Goal: Information Seeking & Learning: Learn about a topic

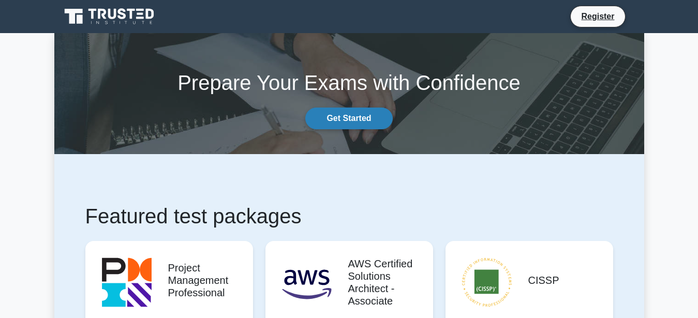
drag, startPoint x: 359, startPoint y: 116, endPoint x: 352, endPoint y: 125, distance: 11.0
click at [359, 117] on link "Get Started" at bounding box center [348, 119] width 87 height 22
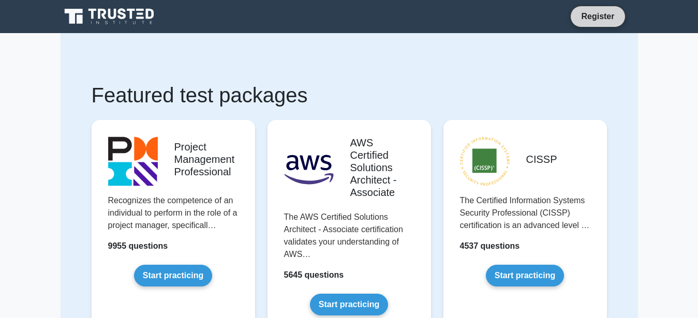
click at [592, 23] on link "Register" at bounding box center [598, 16] width 46 height 13
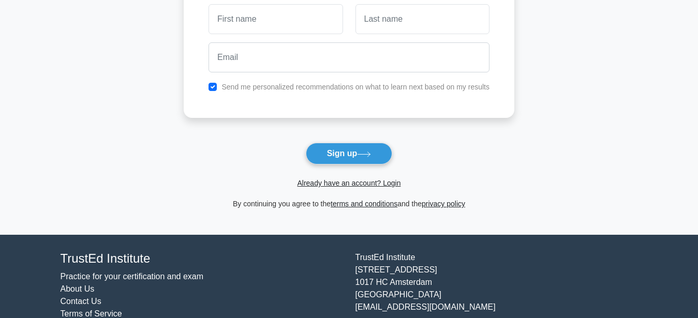
scroll to position [138, 0]
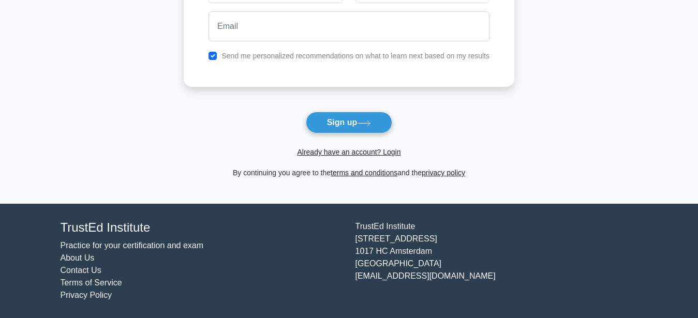
click at [333, 144] on div "Already have an account? Login" at bounding box center [349, 145] width 330 height 25
click at [335, 153] on link "Already have an account? Login" at bounding box center [348, 152] width 103 height 8
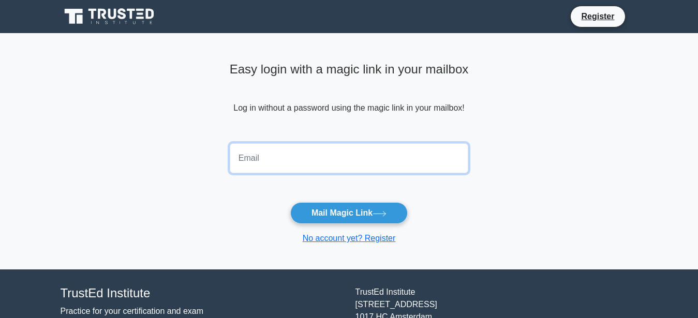
click at [298, 148] on input "email" at bounding box center [349, 158] width 239 height 30
drag, startPoint x: 290, startPoint y: 160, endPoint x: 281, endPoint y: 159, distance: 8.9
click at [281, 159] on input "email" at bounding box center [349, 158] width 239 height 30
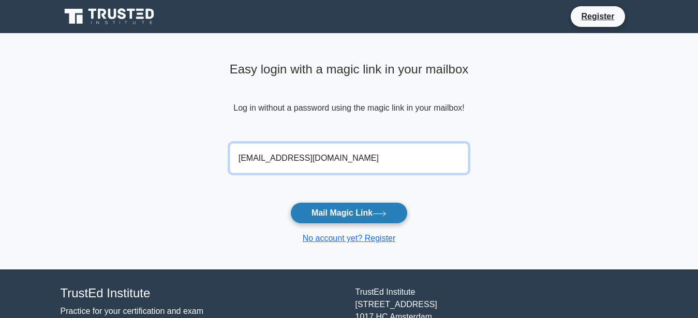
type input "sacije5083@cerisun.com"
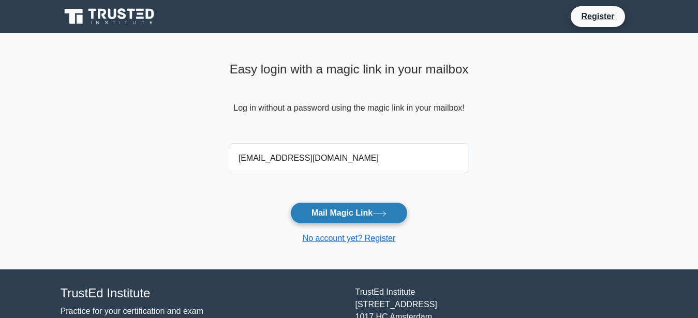
click at [332, 216] on button "Mail Magic Link" at bounding box center [348, 213] width 117 height 22
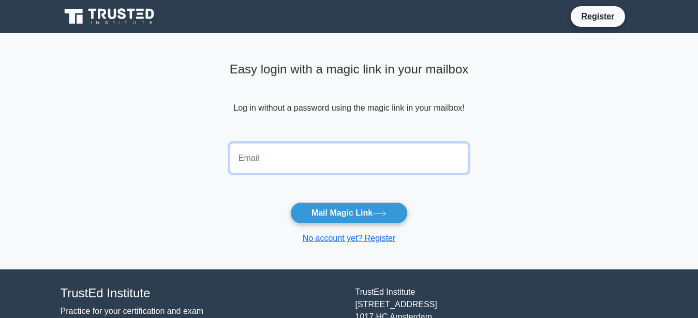
paste input "sacije5083@cerisun.com"
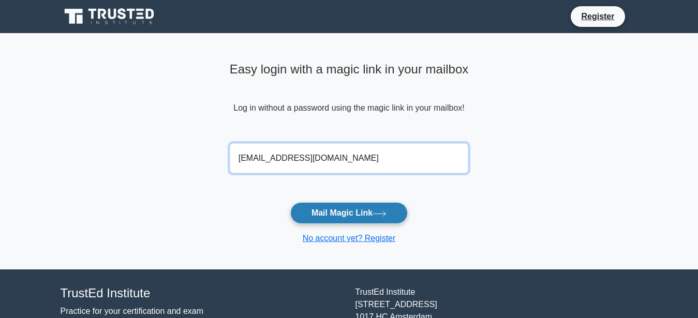
type input "sacije5083@cerisun.com"
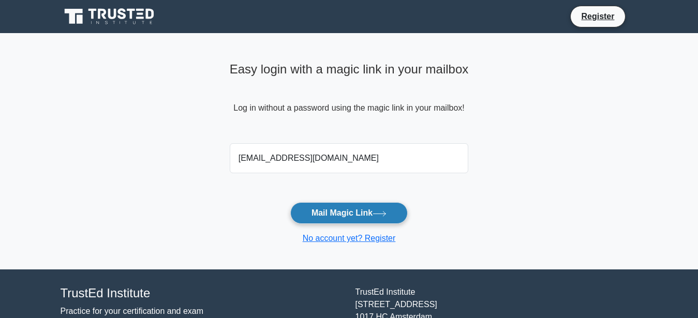
click at [342, 213] on button "Mail Magic Link" at bounding box center [348, 213] width 117 height 22
click at [372, 213] on button "Mail Magic Link" at bounding box center [348, 213] width 117 height 22
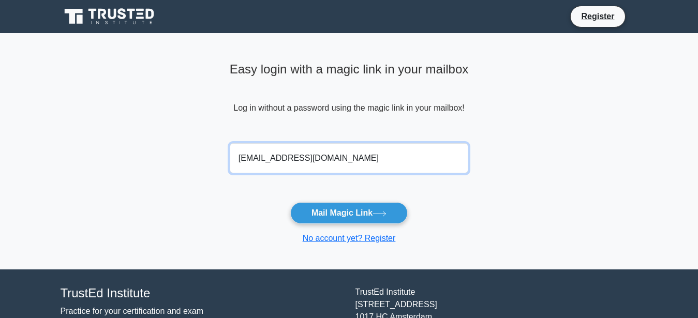
click at [357, 166] on input "sacije5083@cerisun.com" at bounding box center [349, 158] width 239 height 30
click at [290, 202] on button "Mail Magic Link" at bounding box center [348, 213] width 117 height 22
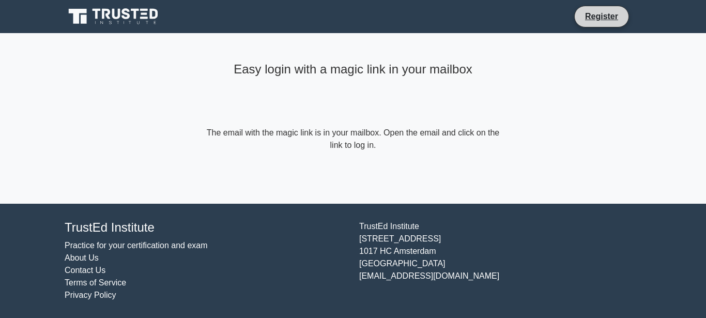
click at [622, 25] on li "Register" at bounding box center [602, 17] width 55 height 22
click at [612, 18] on link "Register" at bounding box center [602, 16] width 46 height 13
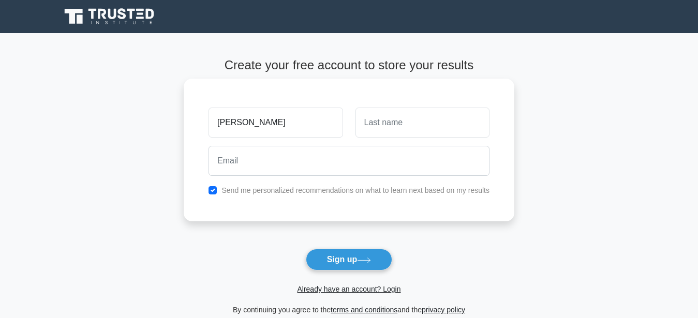
type input "[PERSON_NAME]"
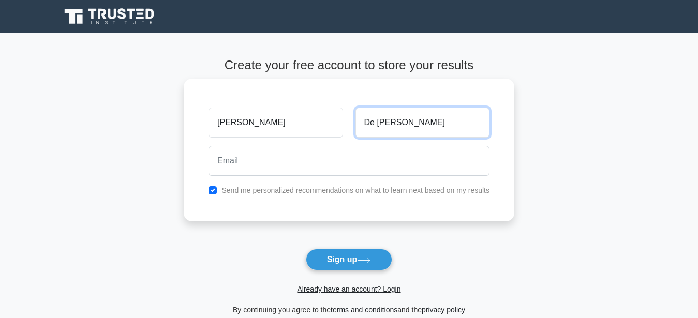
type input "De Francesco"
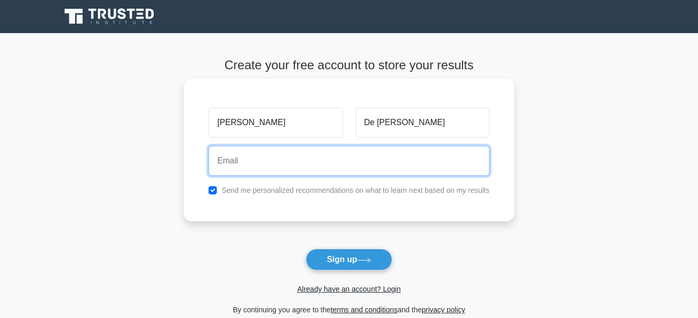
click at [347, 163] on input "email" at bounding box center [348, 161] width 281 height 30
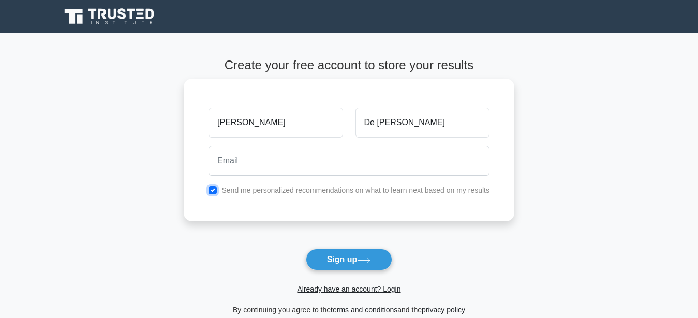
click at [213, 187] on input "checkbox" at bounding box center [212, 190] width 8 height 8
checkbox input "false"
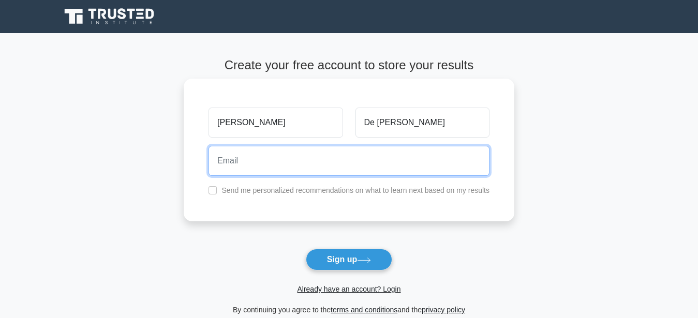
click at [260, 154] on input "email" at bounding box center [348, 161] width 281 height 30
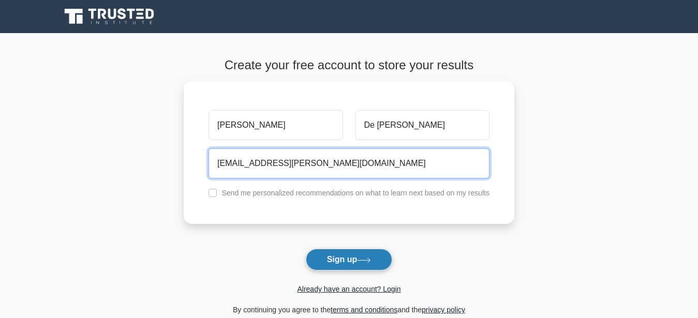
type input "cl.defrancesco@yahoo.it"
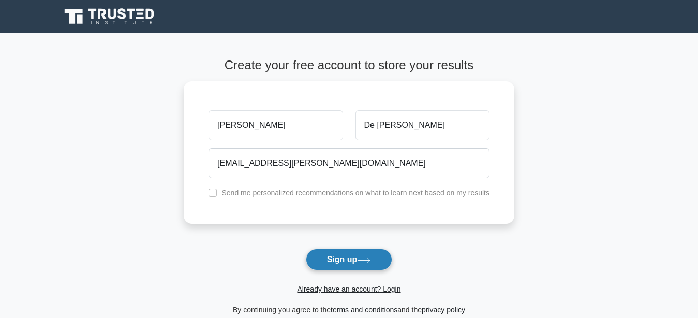
click at [348, 255] on button "Sign up" at bounding box center [349, 260] width 87 height 22
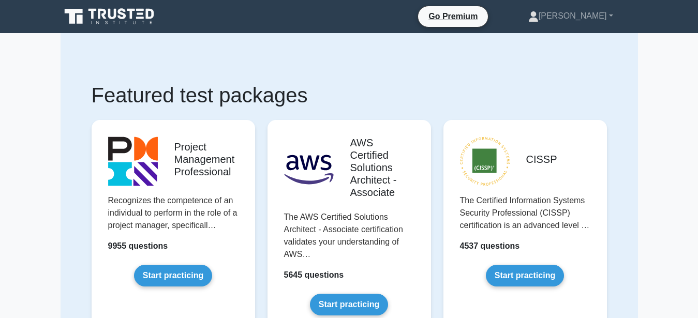
scroll to position [53, 0]
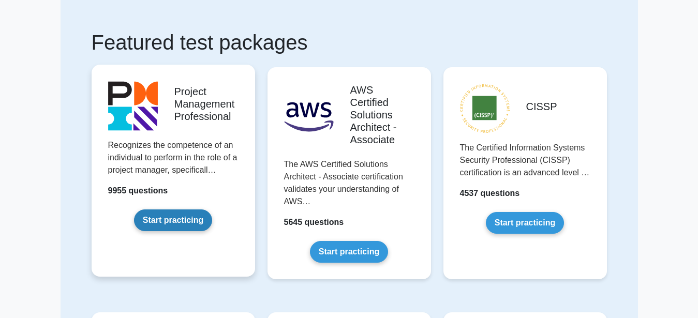
click at [199, 219] on link "Start practicing" at bounding box center [173, 220] width 78 height 22
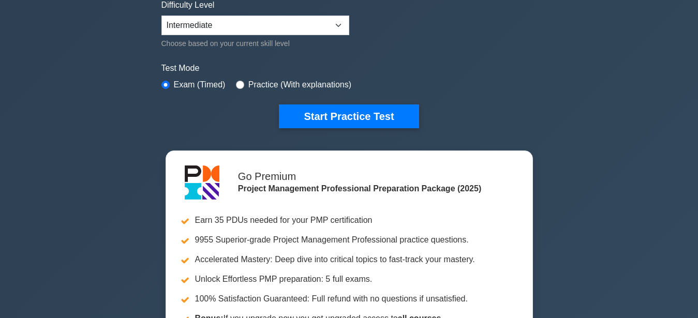
scroll to position [264, 0]
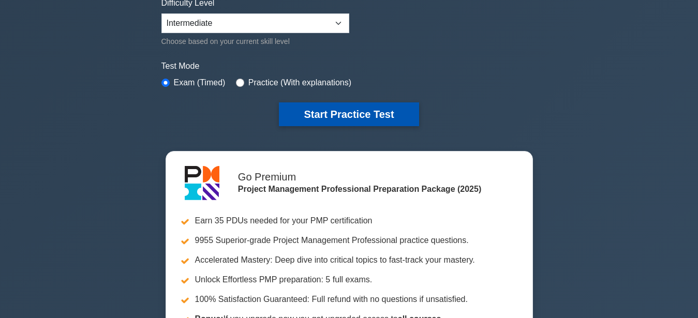
click at [381, 118] on button "Start Practice Test" at bounding box center [349, 114] width 140 height 24
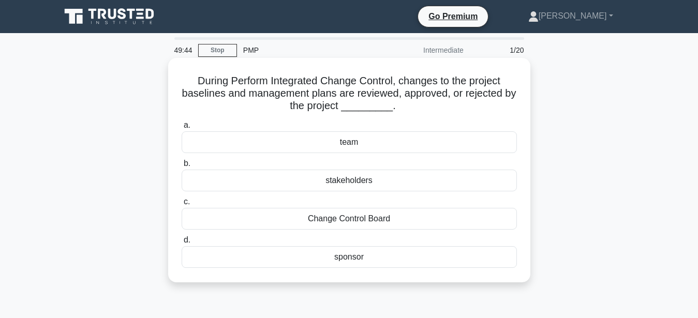
click at [390, 218] on div "Change Control Board" at bounding box center [349, 219] width 335 height 22
click at [182, 205] on input "c. Change Control Board" at bounding box center [182, 202] width 0 height 7
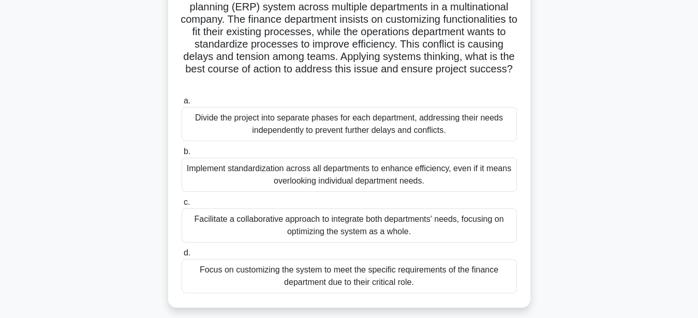
scroll to position [106, 0]
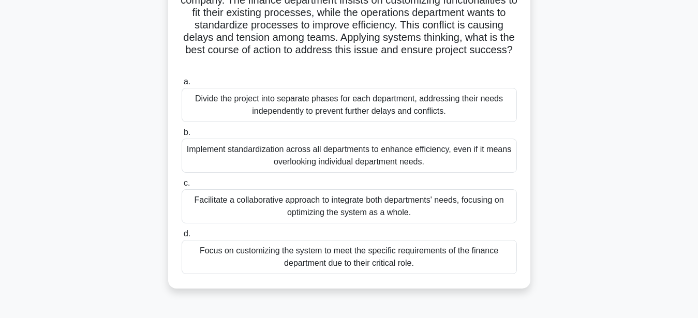
click at [300, 196] on div "Facilitate a collaborative approach to integrate both departments' needs, focus…" at bounding box center [349, 206] width 335 height 34
click at [182, 187] on input "c. Facilitate a collaborative approach to integrate both departments' needs, fo…" at bounding box center [182, 183] width 0 height 7
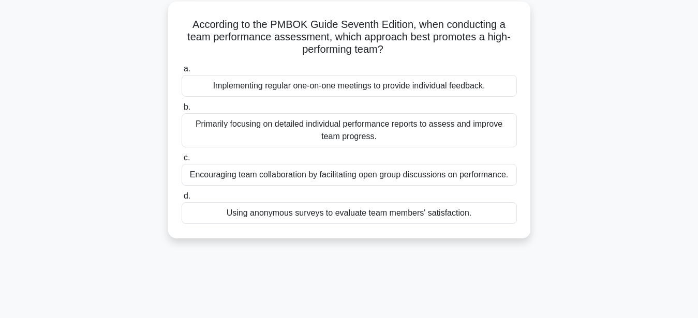
scroll to position [0, 0]
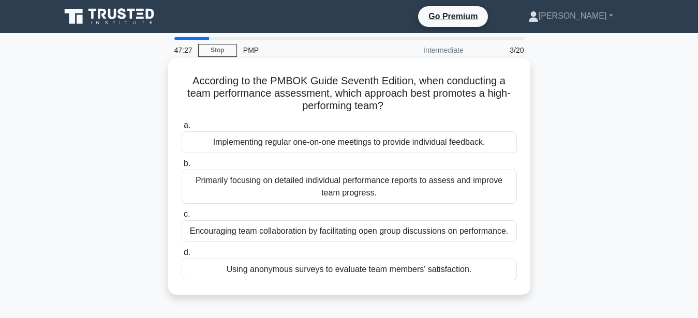
click at [360, 230] on div "Encouraging team collaboration by facilitating open group discussions on perfor…" at bounding box center [349, 231] width 335 height 22
click at [182, 218] on input "c. Encouraging team collaboration by facilitating open group discussions on per…" at bounding box center [182, 214] width 0 height 7
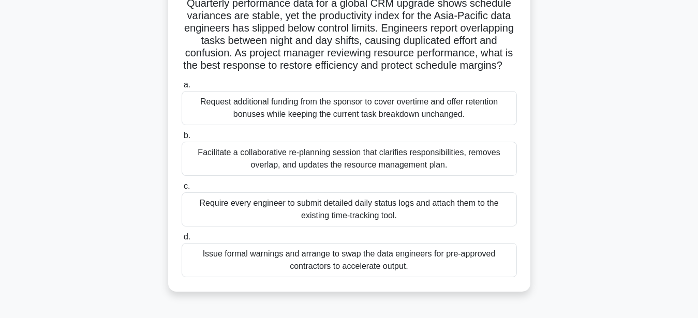
scroll to position [106, 0]
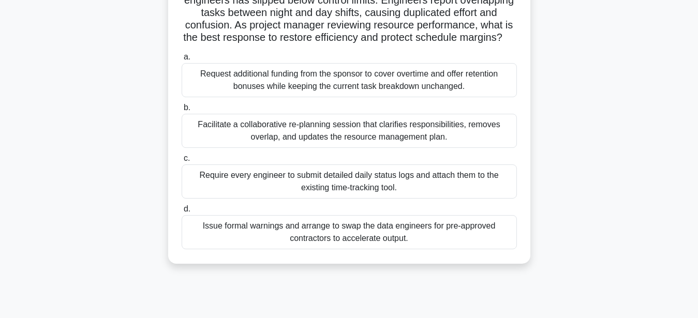
click at [407, 135] on div "Facilitate a collaborative re-planning session that clarifies responsibilities,…" at bounding box center [349, 131] width 335 height 34
click at [182, 111] on input "b. Facilitate a collaborative re-planning session that clarifies responsibiliti…" at bounding box center [182, 107] width 0 height 7
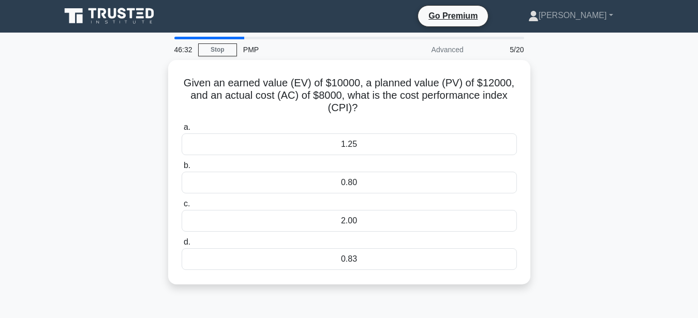
scroll to position [0, 0]
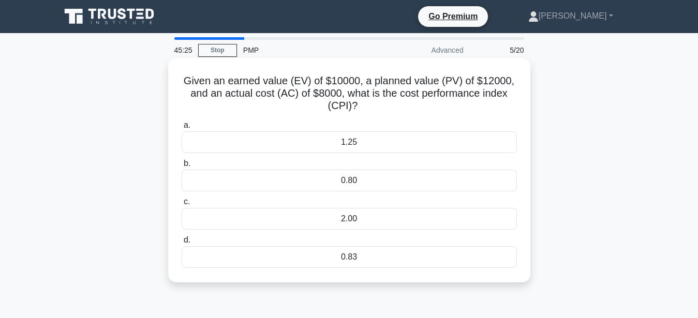
click at [366, 149] on div "1.25" at bounding box center [349, 142] width 335 height 22
click at [182, 129] on input "a. 1.25" at bounding box center [182, 125] width 0 height 7
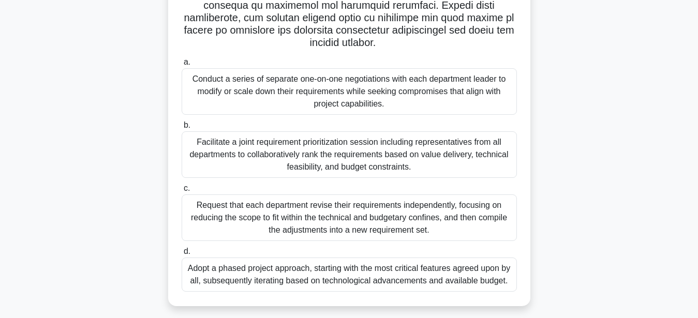
scroll to position [240, 0]
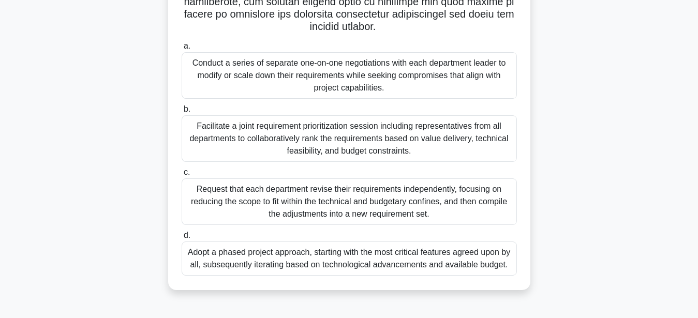
click at [311, 122] on div "Facilitate a joint requirement prioritization session including representatives…" at bounding box center [349, 138] width 335 height 47
click at [182, 113] on input "b. Facilitate a joint requirement prioritization session including representati…" at bounding box center [182, 109] width 0 height 7
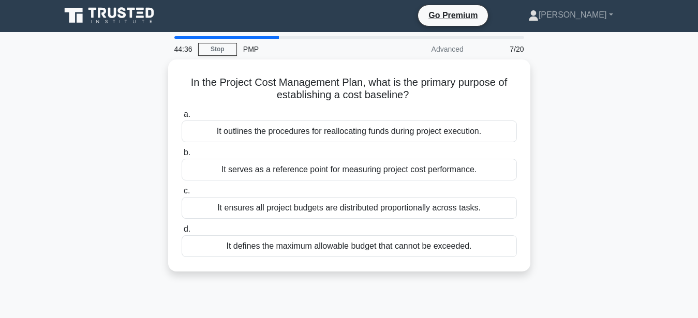
scroll to position [0, 0]
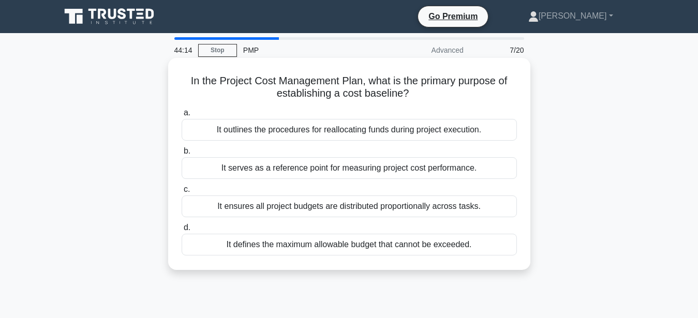
click at [422, 169] on div "It serves as a reference point for measuring project cost performance." at bounding box center [349, 168] width 335 height 22
click at [182, 155] on input "b. It serves as a reference point for measuring project cost performance." at bounding box center [182, 151] width 0 height 7
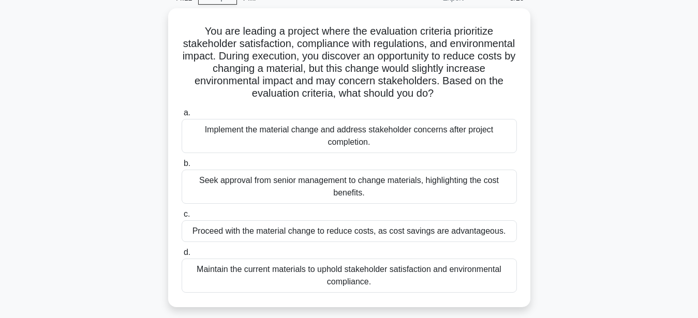
scroll to position [53, 0]
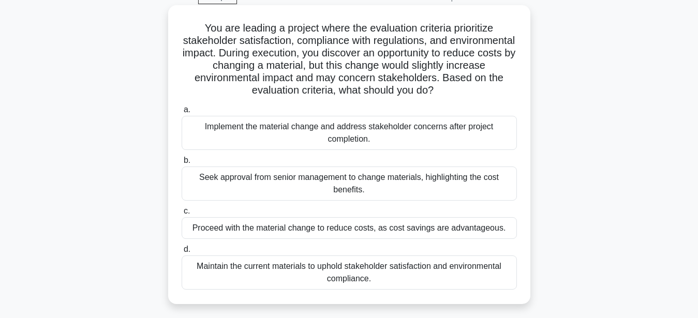
click at [287, 271] on div "Maintain the current materials to uphold stakeholder satisfaction and environme…" at bounding box center [349, 272] width 335 height 34
click at [182, 253] on input "d. Maintain the current materials to uphold stakeholder satisfaction and enviro…" at bounding box center [182, 249] width 0 height 7
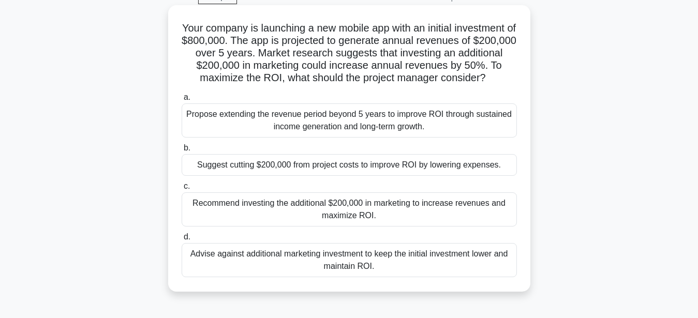
click at [370, 198] on div "Recommend investing the additional $200,000 in marketing to increase revenues a…" at bounding box center [349, 209] width 335 height 34
click at [182, 190] on input "c. Recommend investing the additional $200,000 in marketing to increase revenue…" at bounding box center [182, 186] width 0 height 7
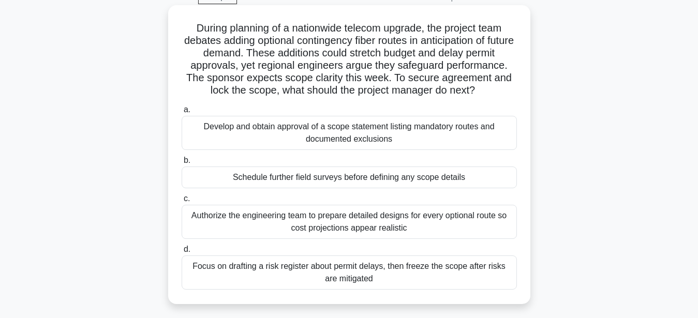
click at [405, 132] on div "Develop and obtain approval of a scope statement listing mandatory routes and d…" at bounding box center [349, 133] width 335 height 34
click at [182, 113] on input "a. Develop and obtain approval of a scope statement listing mandatory routes an…" at bounding box center [182, 110] width 0 height 7
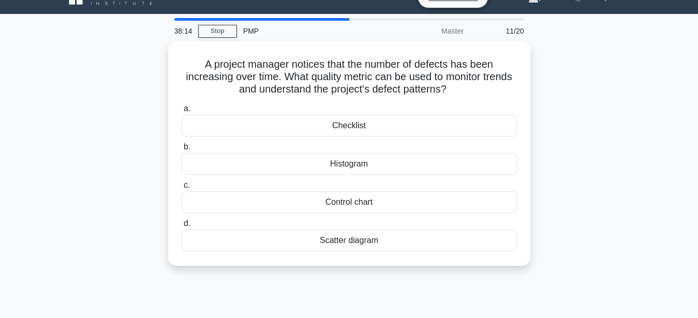
scroll to position [0, 0]
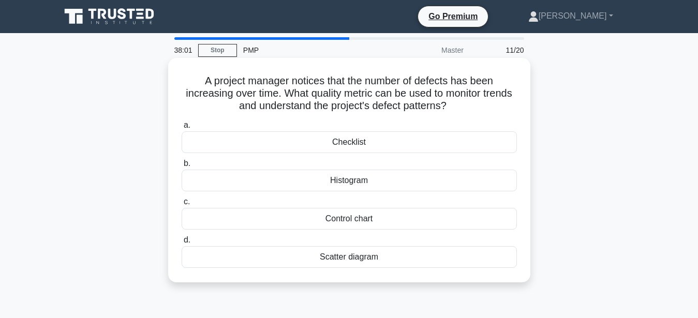
click at [334, 181] on div "Histogram" at bounding box center [349, 181] width 335 height 22
click at [182, 167] on input "b. Histogram" at bounding box center [182, 163] width 0 height 7
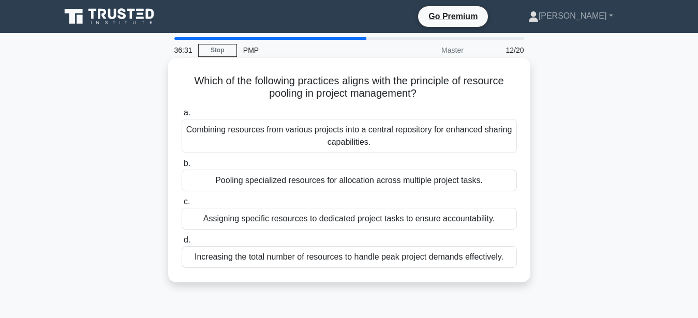
click at [366, 180] on div "Pooling specialized resources for allocation across multiple project tasks." at bounding box center [349, 181] width 335 height 22
click at [182, 167] on input "b. Pooling specialized resources for allocation across multiple project tasks." at bounding box center [182, 163] width 0 height 7
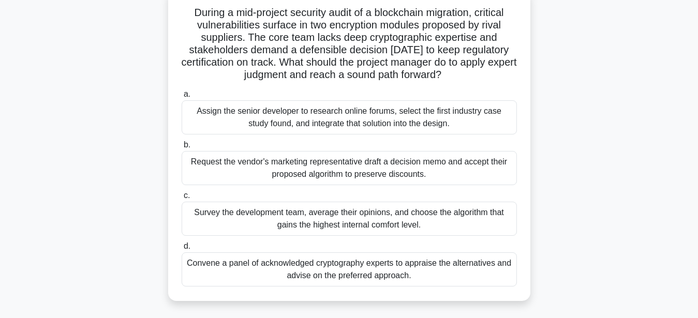
scroll to position [53, 0]
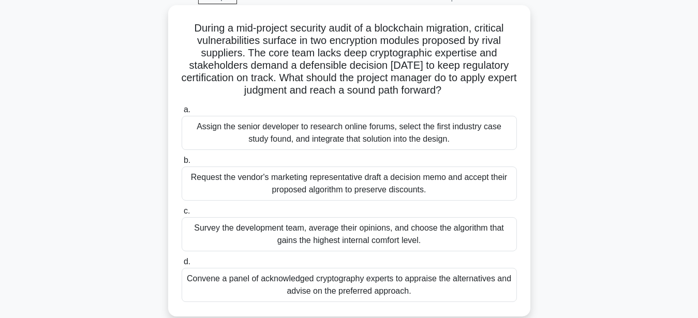
click at [427, 292] on div "Convene a panel of acknowledged cryptography experts to appraise the alternativ…" at bounding box center [349, 285] width 335 height 34
click at [182, 265] on input "d. Convene a panel of acknowledged cryptography experts to appraise the alterna…" at bounding box center [182, 262] width 0 height 7
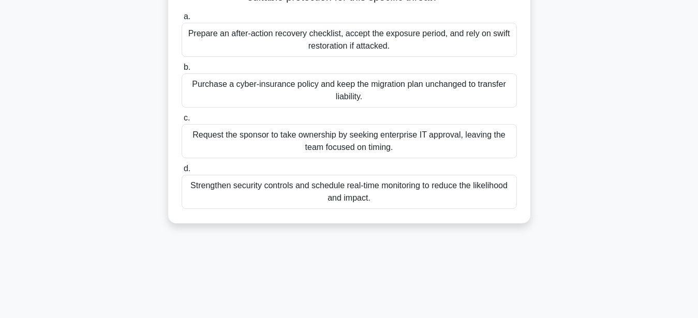
scroll to position [106, 0]
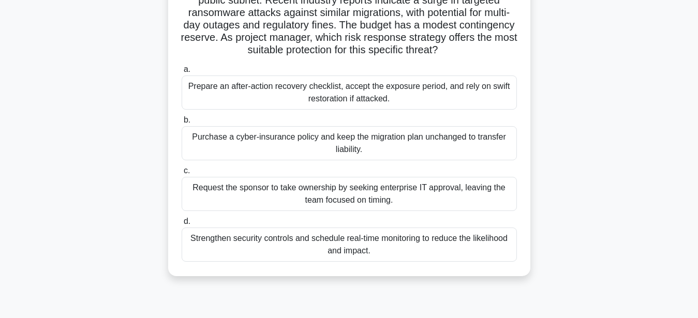
click at [412, 253] on div "Strengthen security controls and schedule real-time monitoring to reduce the li…" at bounding box center [349, 245] width 335 height 34
click at [182, 225] on input "d. Strengthen security controls and schedule real-time monitoring to reduce the…" at bounding box center [182, 221] width 0 height 7
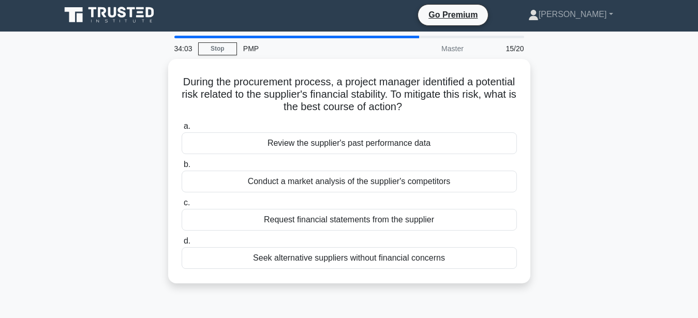
scroll to position [0, 0]
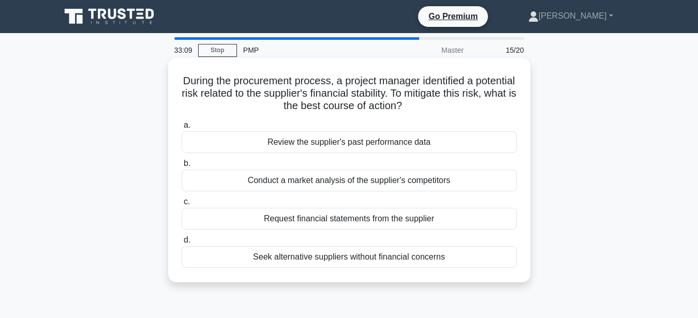
click at [444, 181] on div "Conduct a market analysis of the supplier's competitors" at bounding box center [349, 181] width 335 height 22
click at [182, 167] on input "b. Conduct a market analysis of the supplier's competitors" at bounding box center [182, 163] width 0 height 7
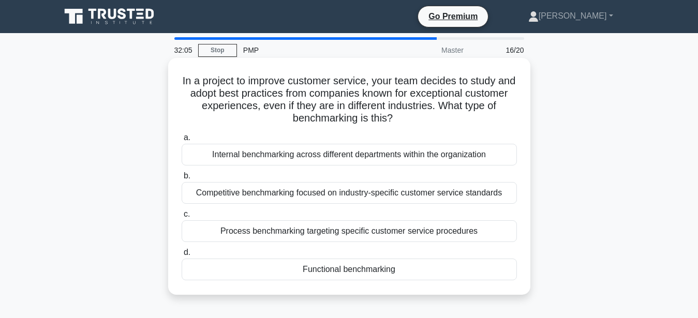
click at [389, 229] on div "Process benchmarking targeting specific customer service procedures" at bounding box center [349, 231] width 335 height 22
click at [182, 218] on input "c. Process benchmarking targeting specific customer service procedures" at bounding box center [182, 214] width 0 height 7
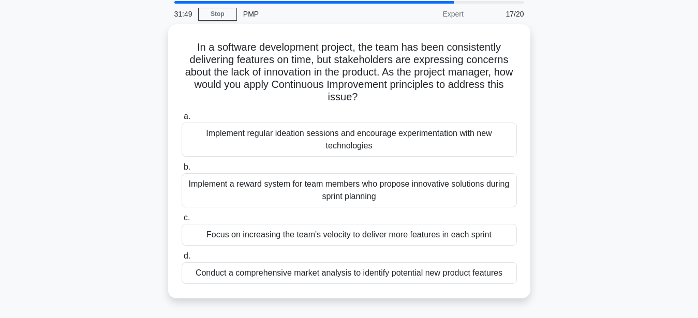
scroll to position [53, 0]
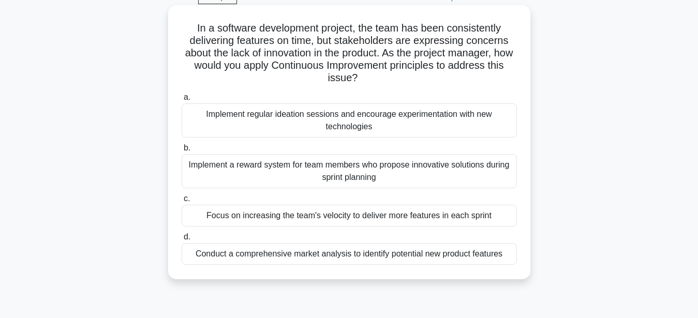
click at [312, 116] on div "Implement regular ideation sessions and encourage experimentation with new tech…" at bounding box center [349, 120] width 335 height 34
click at [182, 101] on input "a. Implement regular ideation sessions and encourage experimentation with new t…" at bounding box center [182, 97] width 0 height 7
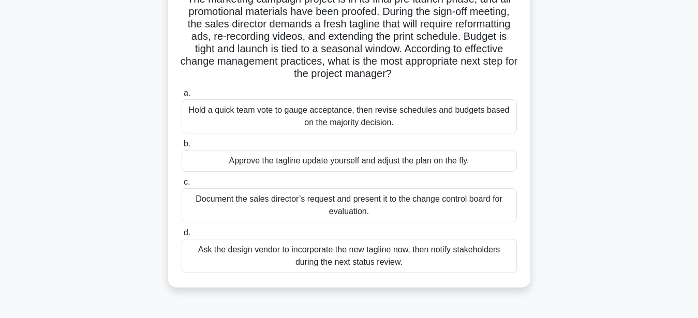
scroll to position [106, 0]
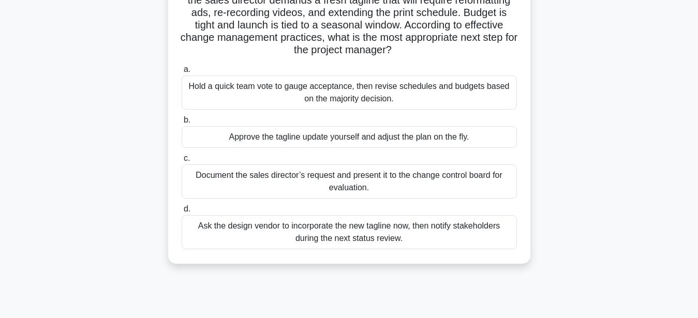
click at [360, 185] on div "Document the sales director’s request and present it to the change control boar…" at bounding box center [349, 181] width 335 height 34
click at [182, 162] on input "c. Document the sales director’s request and present it to the change control b…" at bounding box center [182, 158] width 0 height 7
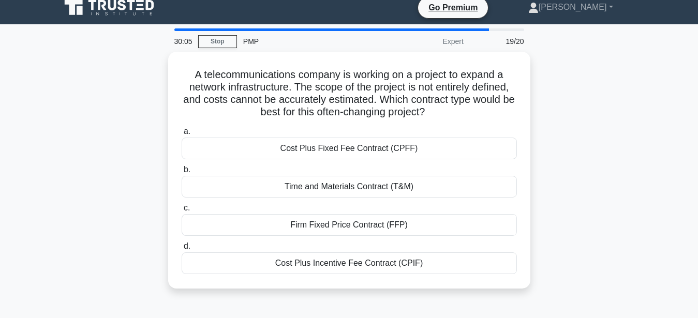
scroll to position [0, 0]
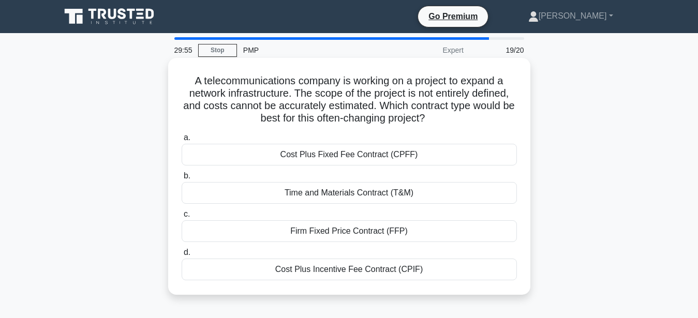
click at [371, 198] on div "Time and Materials Contract (T&M)" at bounding box center [349, 193] width 335 height 22
click at [182, 179] on input "b. Time and Materials Contract (T&M)" at bounding box center [182, 176] width 0 height 7
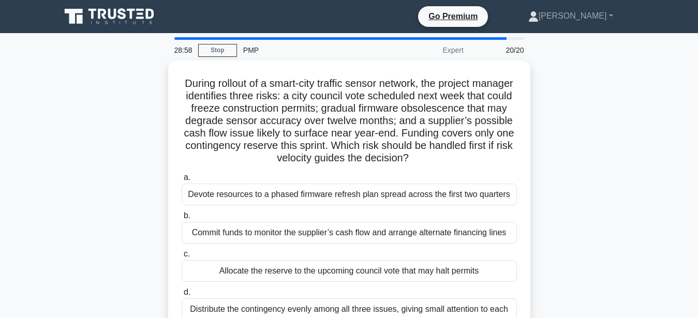
scroll to position [53, 0]
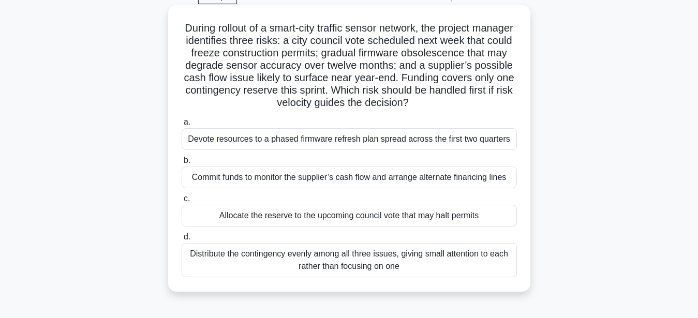
click at [371, 217] on div "Allocate the reserve to the upcoming council vote that may halt permits" at bounding box center [349, 216] width 335 height 22
click at [182, 202] on input "c. Allocate the reserve to the upcoming council vote that may halt permits" at bounding box center [182, 199] width 0 height 7
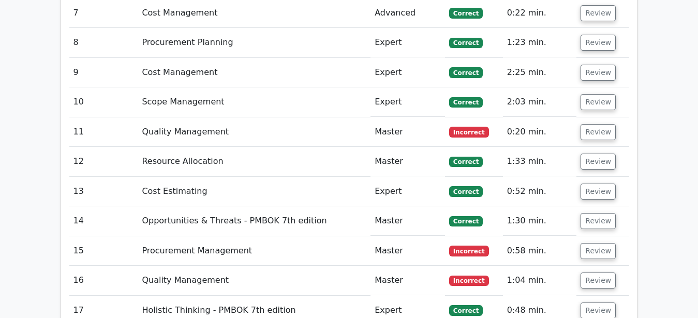
scroll to position [1741, 0]
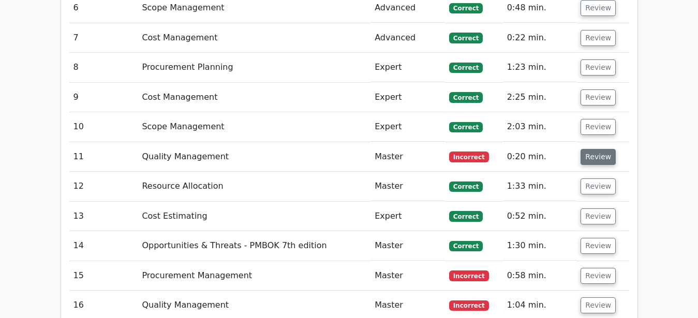
click at [590, 149] on button "Review" at bounding box center [597, 157] width 35 height 16
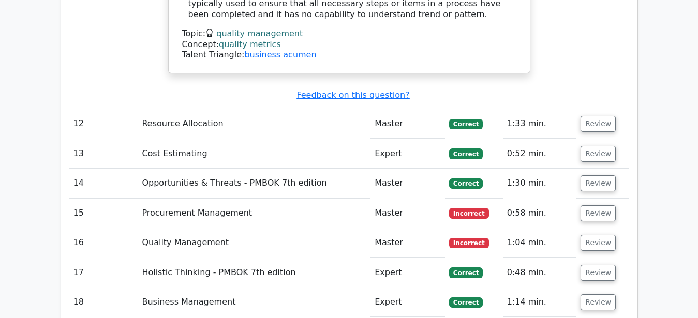
scroll to position [2268, 0]
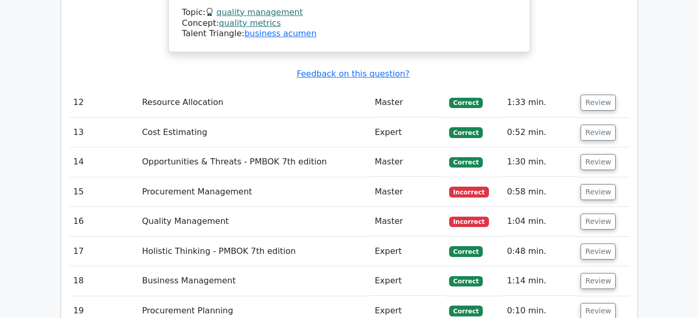
click at [615, 177] on td "Review" at bounding box center [602, 191] width 52 height 29
click at [605, 184] on button "Review" at bounding box center [597, 192] width 35 height 16
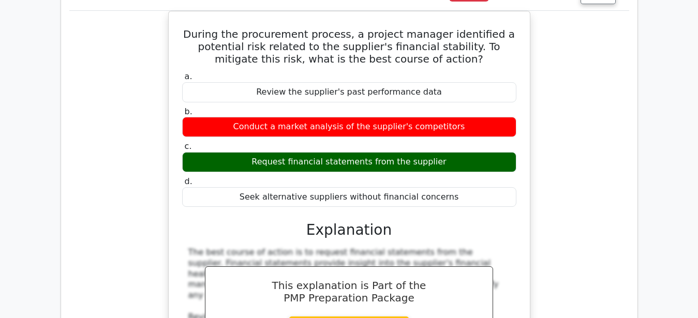
scroll to position [2479, 0]
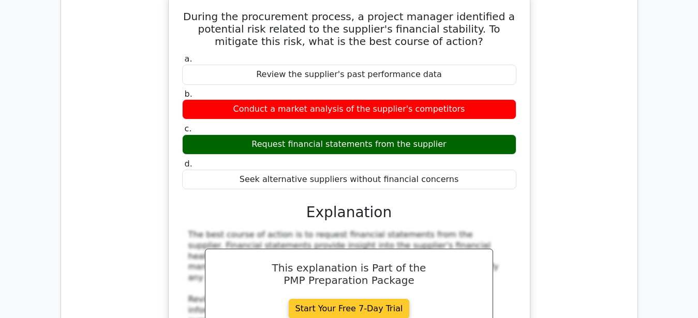
click at [383, 299] on link "Start Your Free 7-Day Trial" at bounding box center [349, 309] width 121 height 20
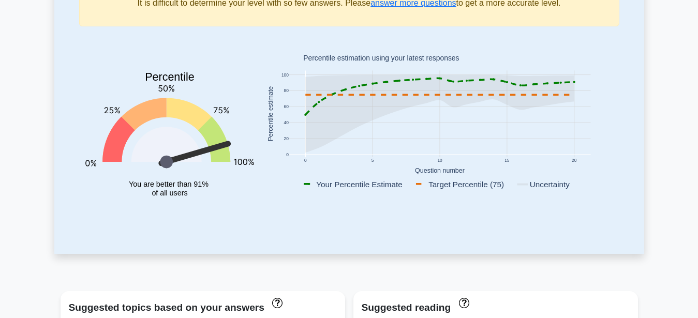
scroll to position [106, 0]
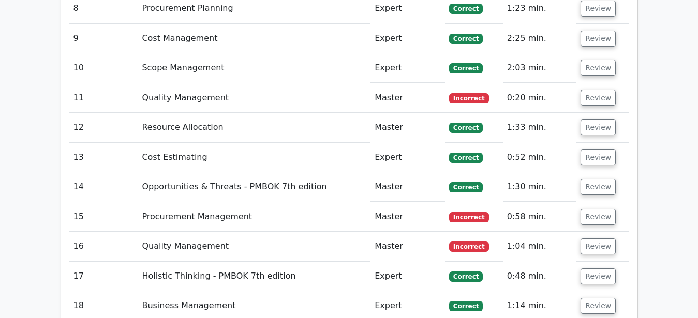
scroll to position [1510, 0]
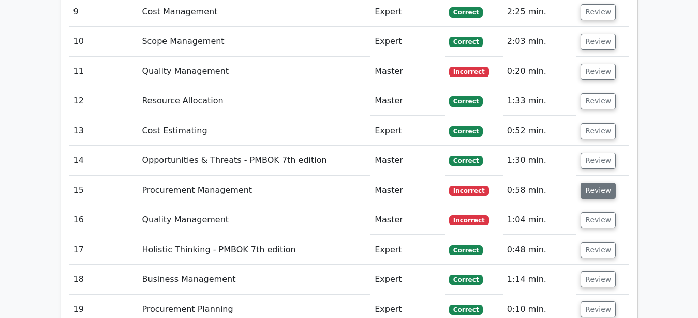
click at [601, 188] on button "Review" at bounding box center [597, 191] width 35 height 16
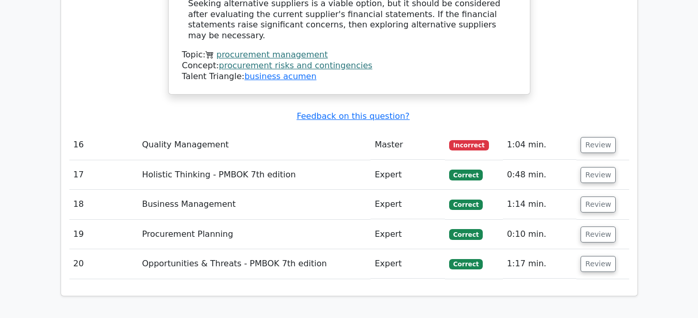
scroll to position [2037, 0]
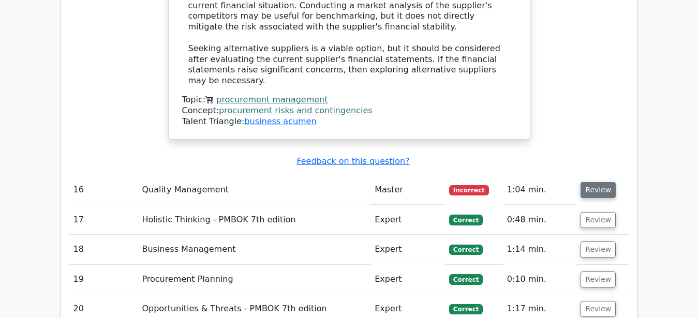
click at [604, 182] on button "Review" at bounding box center [597, 190] width 35 height 16
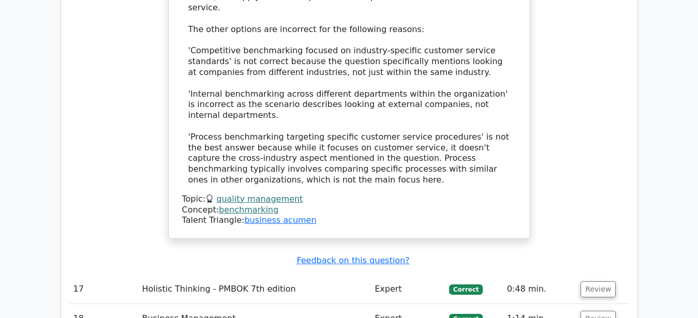
scroll to position [2776, 0]
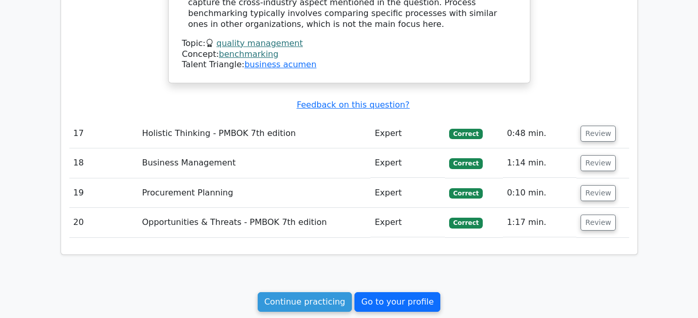
click at [382, 292] on link "Go to your profile" at bounding box center [397, 302] width 86 height 20
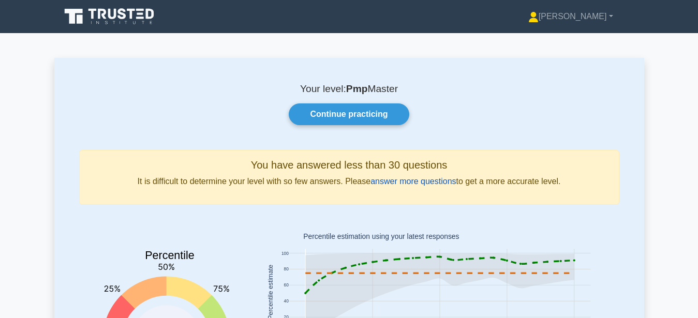
click at [416, 182] on link "answer more questions" at bounding box center [412, 181] width 85 height 9
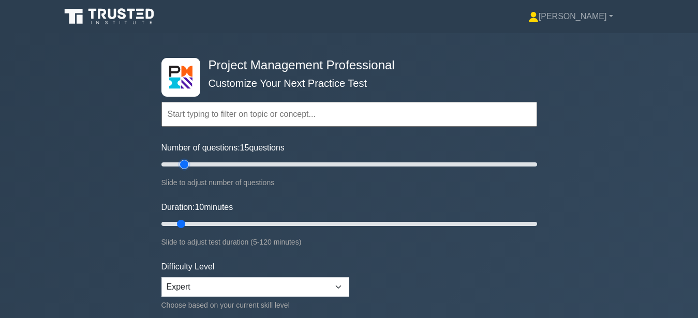
drag, startPoint x: 177, startPoint y: 164, endPoint x: 186, endPoint y: 161, distance: 9.2
type input "15"
click at [186, 161] on input "Number of questions: 15 questions" at bounding box center [348, 164] width 375 height 12
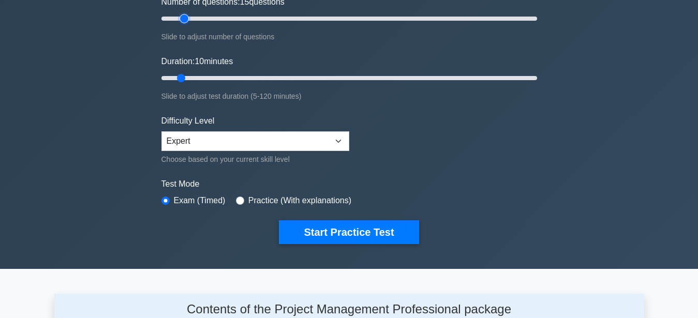
scroll to position [158, 0]
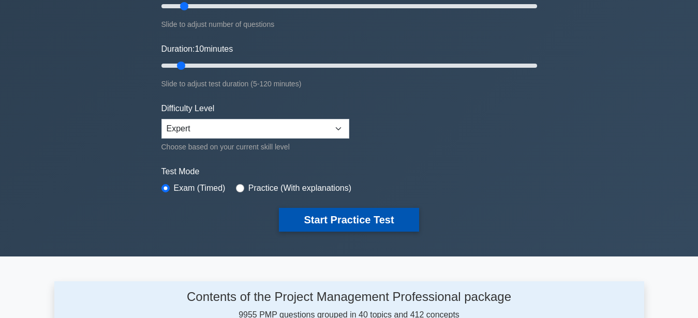
click at [362, 224] on button "Start Practice Test" at bounding box center [349, 220] width 140 height 24
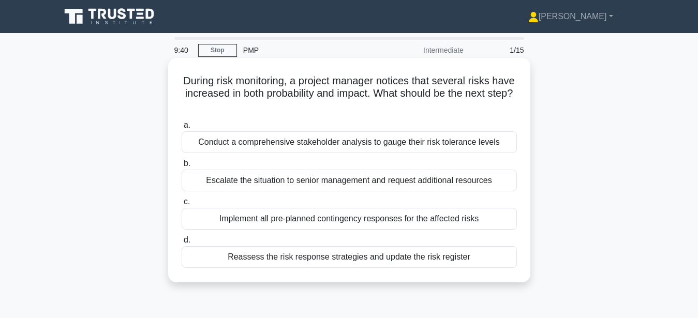
click at [372, 263] on div "Reassess the risk response strategies and update the risk register" at bounding box center [349, 257] width 335 height 22
click at [182, 244] on input "d. Reassess the risk response strategies and update the risk register" at bounding box center [182, 240] width 0 height 7
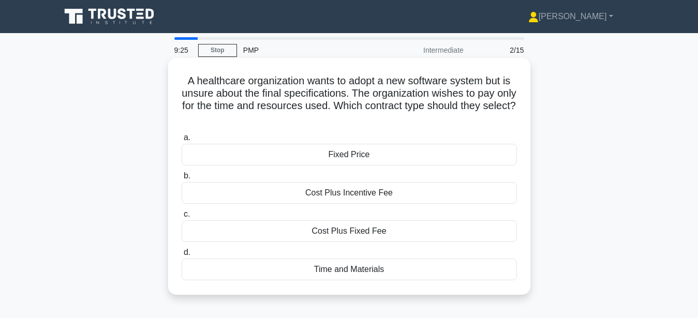
click at [314, 276] on div "Time and Materials" at bounding box center [349, 270] width 335 height 22
click at [182, 256] on input "d. Time and Materials" at bounding box center [182, 252] width 0 height 7
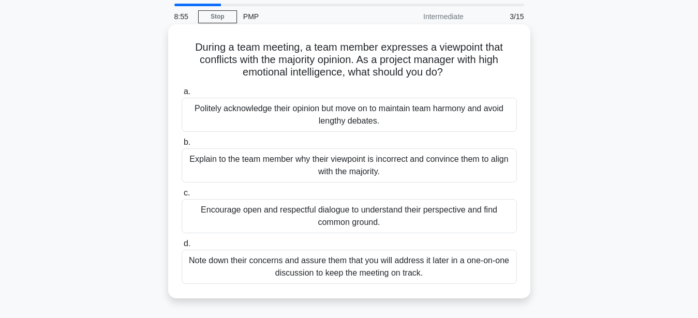
scroll to position [53, 0]
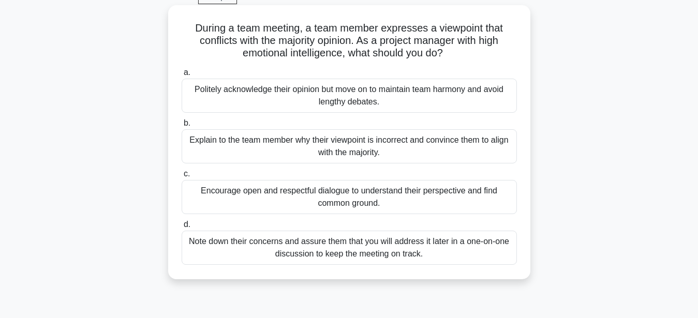
click at [386, 198] on div "Encourage open and respectful dialogue to understand their perspective and find…" at bounding box center [349, 197] width 335 height 34
click at [182, 177] on input "c. Encourage open and respectful dialogue to understand their perspective and f…" at bounding box center [182, 174] width 0 height 7
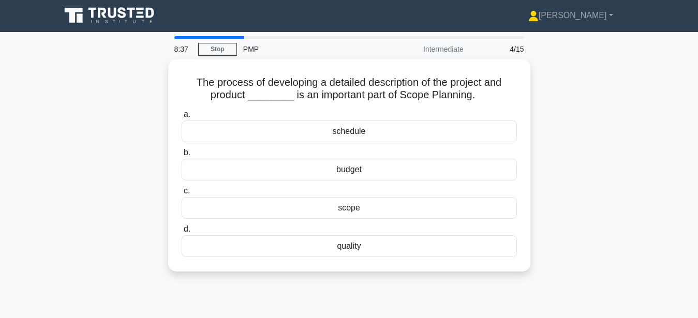
scroll to position [0, 0]
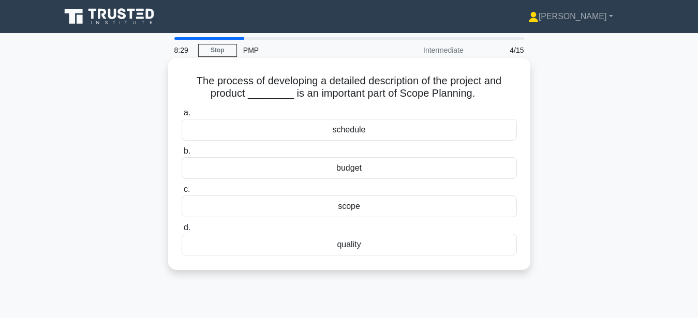
click at [337, 211] on div "scope" at bounding box center [349, 207] width 335 height 22
click at [182, 193] on input "c. scope" at bounding box center [182, 189] width 0 height 7
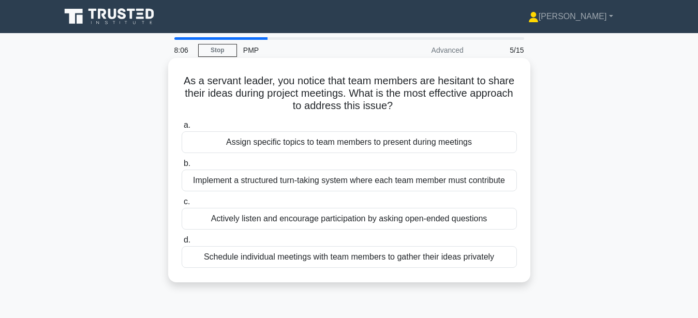
click at [443, 221] on div "Actively listen and encourage participation by asking open-ended questions" at bounding box center [349, 219] width 335 height 22
click at [182, 205] on input "c. Actively listen and encourage participation by asking open-ended questions" at bounding box center [182, 202] width 0 height 7
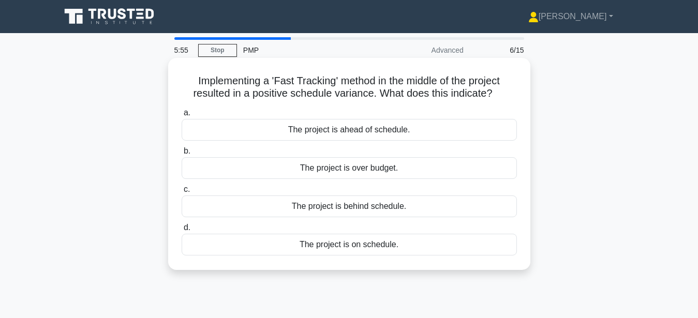
click at [403, 127] on div "The project is ahead of schedule." at bounding box center [349, 130] width 335 height 22
click at [182, 116] on input "a. The project is ahead of schedule." at bounding box center [182, 113] width 0 height 7
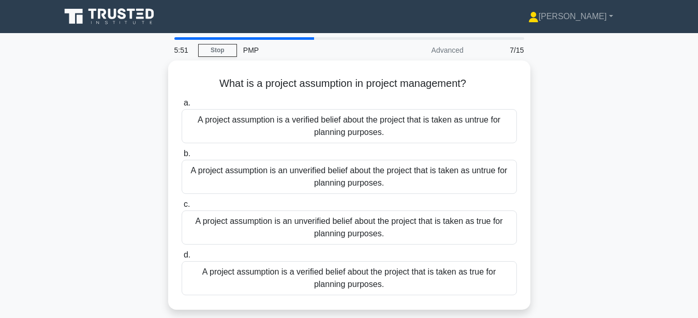
scroll to position [53, 0]
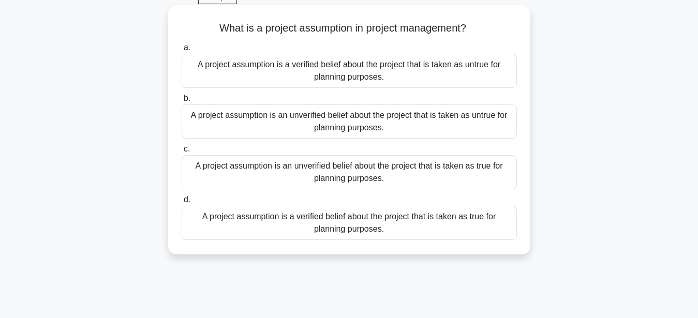
click at [321, 121] on div "A project assumption is an unverified belief about the project that is taken as…" at bounding box center [349, 121] width 335 height 34
click at [182, 102] on input "b. A project assumption is an unverified belief about the project that is taken…" at bounding box center [182, 98] width 0 height 7
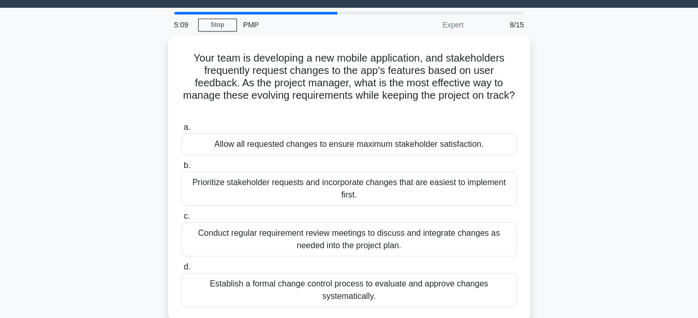
scroll to position [0, 0]
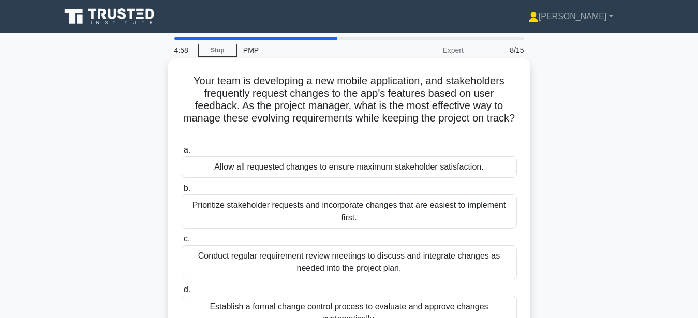
click at [448, 300] on div "Establish a formal change control process to evaluate and approve changes syste…" at bounding box center [349, 313] width 335 height 34
click at [182, 293] on input "d. Establish a formal change control process to evaluate and approve changes sy…" at bounding box center [182, 290] width 0 height 7
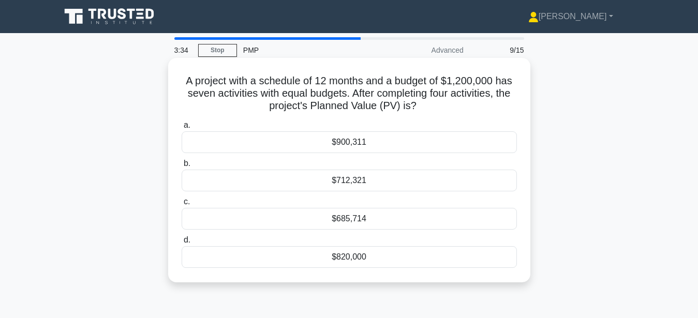
click at [383, 221] on div "$685,714" at bounding box center [349, 219] width 335 height 22
click at [182, 205] on input "c. $685,714" at bounding box center [182, 202] width 0 height 7
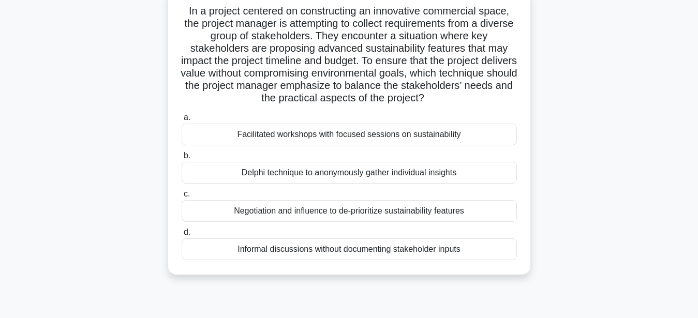
scroll to position [53, 0]
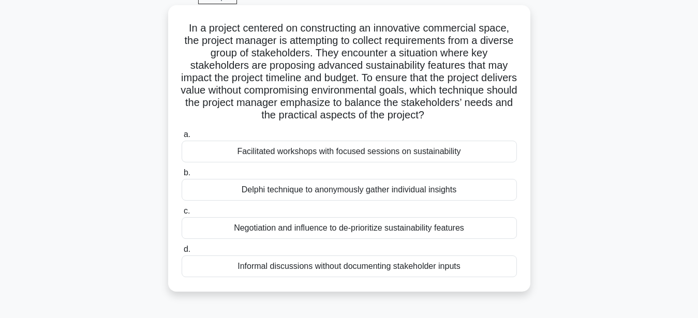
click at [477, 154] on div "Facilitated workshops with focused sessions on sustainability" at bounding box center [349, 152] width 335 height 22
click at [182, 138] on input "a. Facilitated workshops with focused sessions on sustainability" at bounding box center [182, 134] width 0 height 7
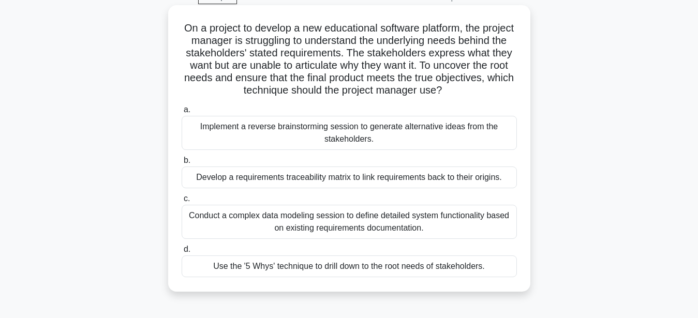
click at [363, 264] on div "Use the '5 Whys' technique to drill down to the root needs of stakeholders." at bounding box center [349, 266] width 335 height 22
click at [182, 253] on input "d. Use the '5 Whys' technique to drill down to the root needs of stakeholders." at bounding box center [182, 249] width 0 height 7
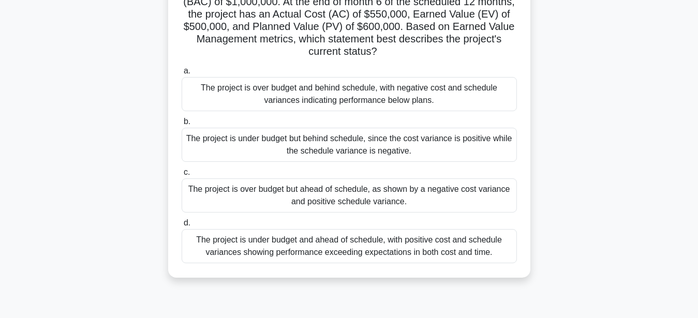
scroll to position [158, 0]
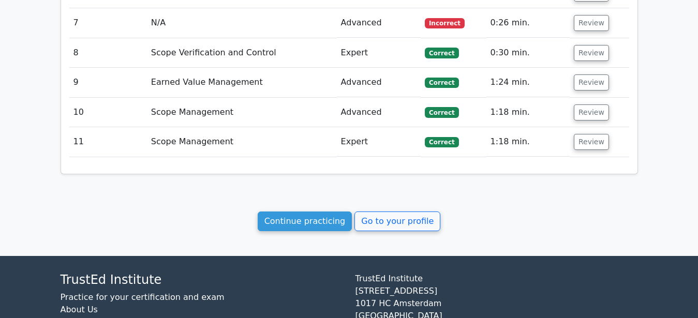
scroll to position [1257, 0]
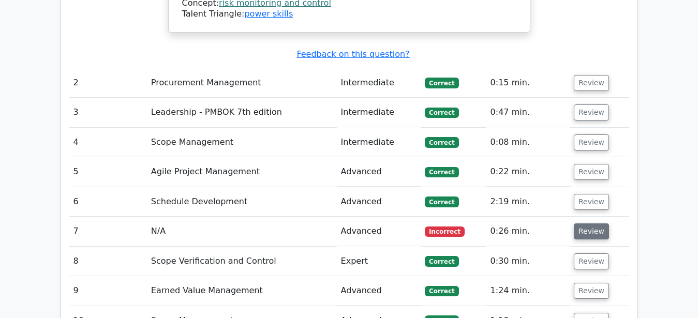
click at [598, 223] on button "Review" at bounding box center [591, 231] width 35 height 16
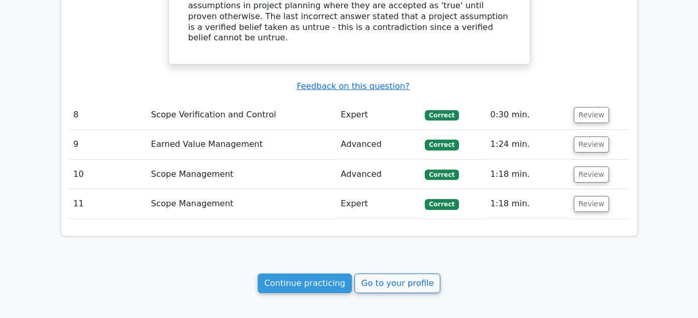
scroll to position [1890, 0]
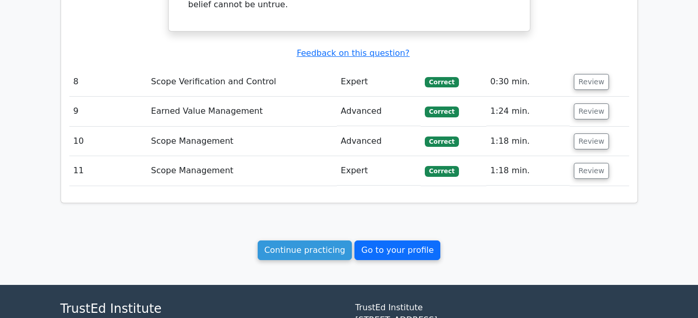
click at [389, 240] on link "Go to your profile" at bounding box center [397, 250] width 86 height 20
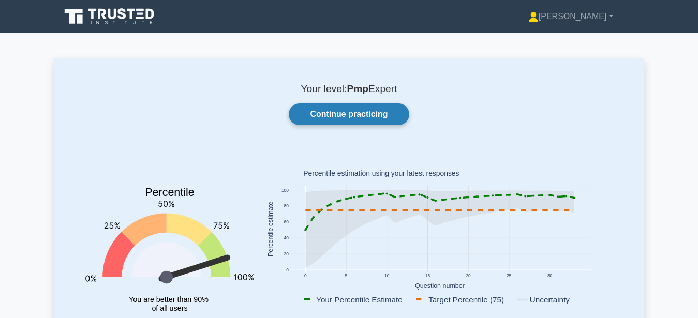
click at [394, 118] on link "Continue practicing" at bounding box center [349, 114] width 120 height 22
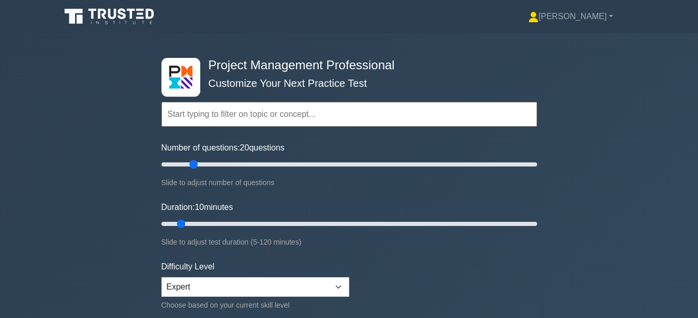
drag, startPoint x: 180, startPoint y: 164, endPoint x: 190, endPoint y: 164, distance: 9.8
click at [190, 164] on input "Number of questions: 20 questions" at bounding box center [348, 164] width 375 height 12
drag, startPoint x: 192, startPoint y: 167, endPoint x: 187, endPoint y: 169, distance: 5.4
type input "15"
click at [187, 169] on input "Number of questions: 15 questions" at bounding box center [348, 164] width 375 height 12
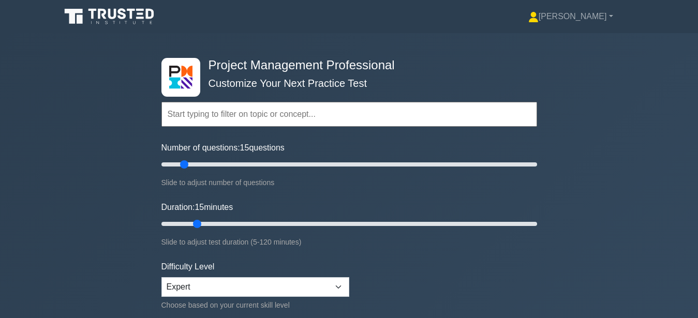
drag, startPoint x: 181, startPoint y: 221, endPoint x: 193, endPoint y: 220, distance: 12.4
type input "15"
click at [193, 220] on input "Duration: 15 minutes" at bounding box center [348, 224] width 375 height 12
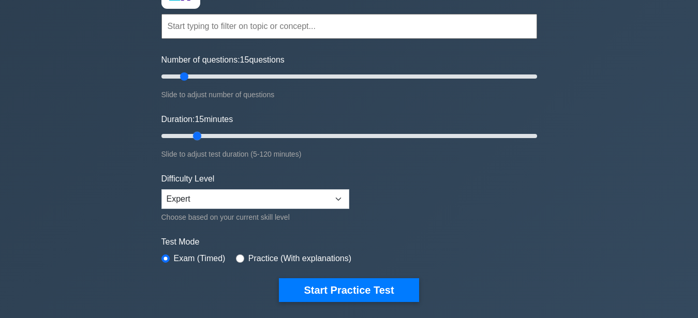
scroll to position [106, 0]
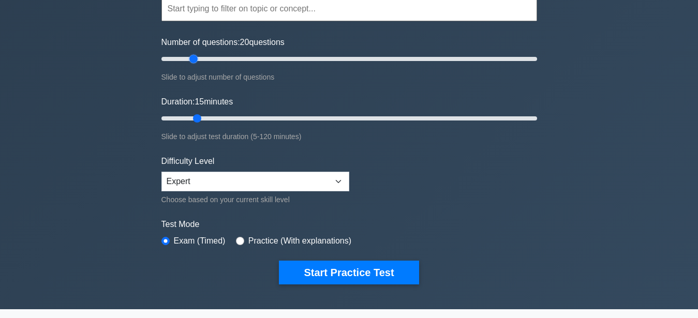
drag, startPoint x: 184, startPoint y: 57, endPoint x: 196, endPoint y: 54, distance: 12.3
type input "20"
click at [196, 54] on input "Number of questions: 20 questions" at bounding box center [348, 59] width 375 height 12
drag, startPoint x: 199, startPoint y: 121, endPoint x: 204, endPoint y: 119, distance: 5.9
click at [204, 119] on input "Duration: 15 minutes" at bounding box center [348, 118] width 375 height 12
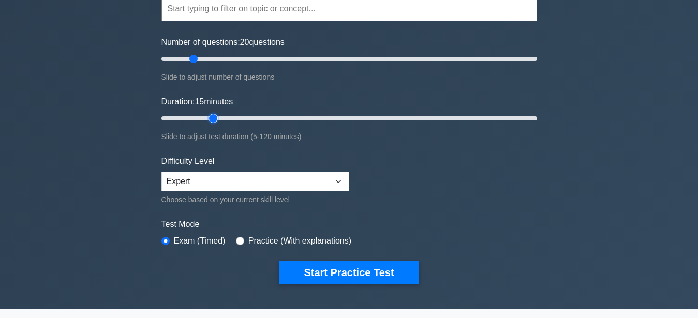
drag, startPoint x: 201, startPoint y: 119, endPoint x: 206, endPoint y: 118, distance: 5.8
type input "20"
click at [206, 118] on input "Duration: 15 minutes" at bounding box center [348, 118] width 375 height 12
drag, startPoint x: 194, startPoint y: 58, endPoint x: 219, endPoint y: 108, distance: 55.5
type input "30"
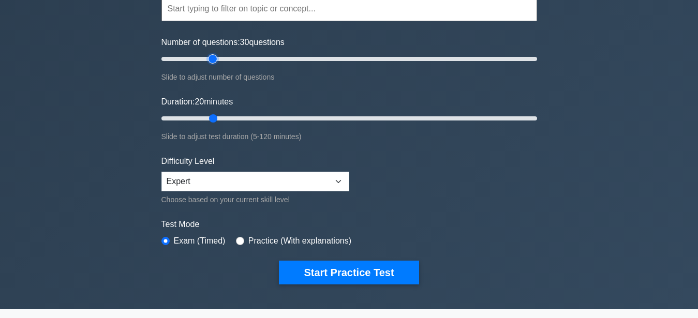
click at [211, 59] on input "Number of questions: 30 questions" at bounding box center [348, 59] width 375 height 12
drag, startPoint x: 212, startPoint y: 119, endPoint x: 240, endPoint y: 116, distance: 28.1
type input "30"
click at [240, 116] on input "Duration: 30 minutes" at bounding box center [348, 118] width 375 height 12
click at [360, 268] on button "Start Practice Test" at bounding box center [349, 273] width 140 height 24
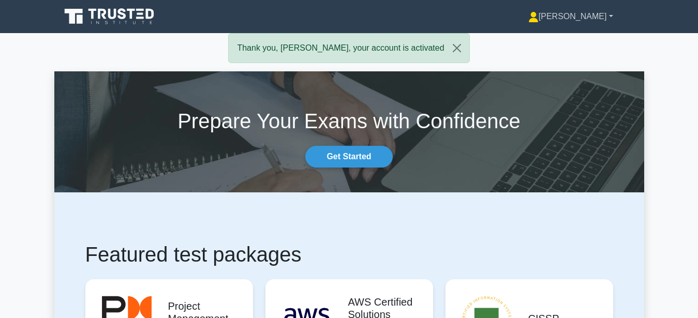
click at [590, 13] on link "[PERSON_NAME]" at bounding box center [570, 16] width 134 height 21
click at [570, 59] on link "Settings" at bounding box center [545, 57] width 82 height 17
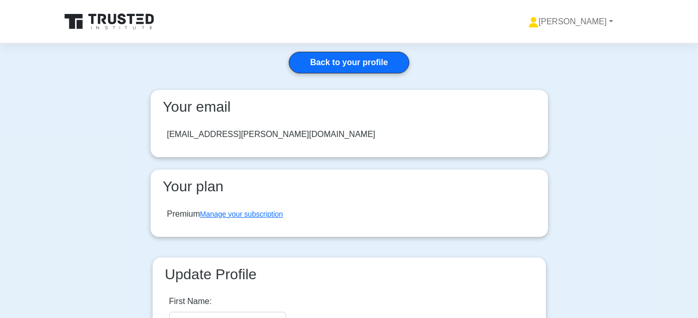
click at [256, 206] on div "Premium Manage your subscription" at bounding box center [349, 214] width 381 height 29
click at [254, 214] on link "Manage your subscription" at bounding box center [241, 214] width 83 height 8
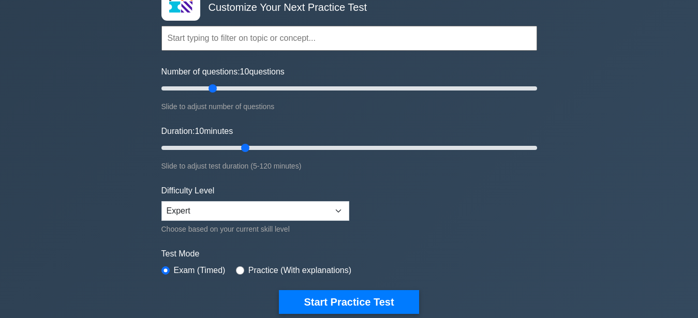
scroll to position [106, 0]
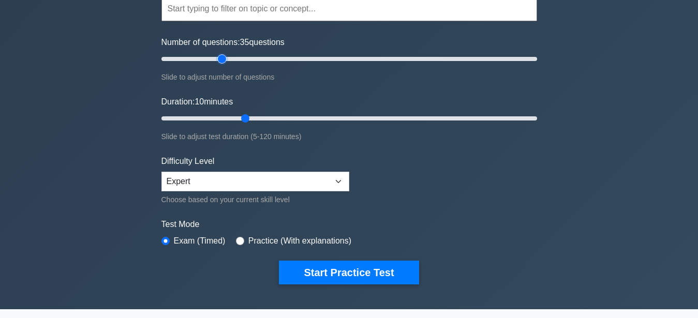
type input "30"
drag, startPoint x: 211, startPoint y: 59, endPoint x: 230, endPoint y: 89, distance: 35.4
click at [214, 65] on input "Number of questions: 30 questions" at bounding box center [348, 59] width 375 height 12
type input "30"
drag, startPoint x: 245, startPoint y: 119, endPoint x: 250, endPoint y: 123, distance: 6.7
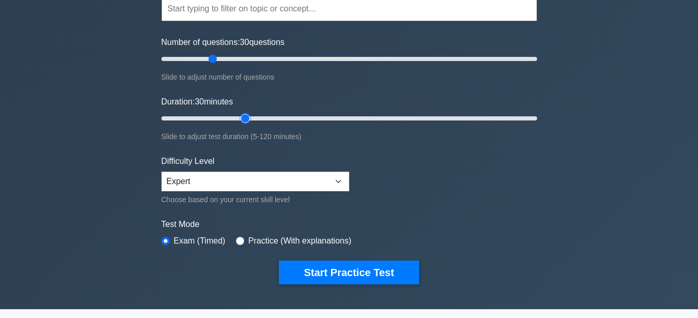
click at [250, 123] on input "Duration: 30 minutes" at bounding box center [348, 118] width 375 height 12
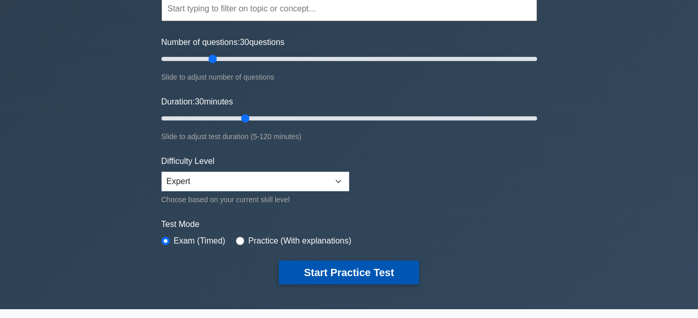
click at [366, 271] on button "Start Practice Test" at bounding box center [349, 273] width 140 height 24
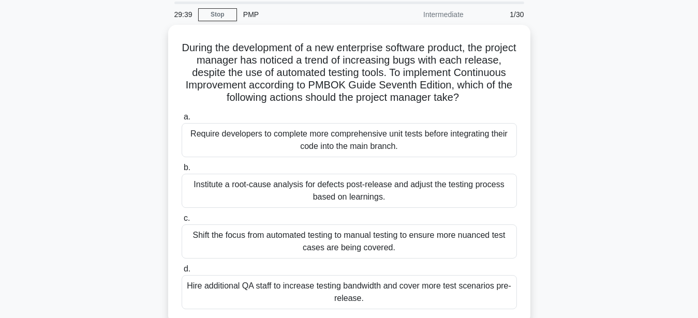
scroll to position [53, 0]
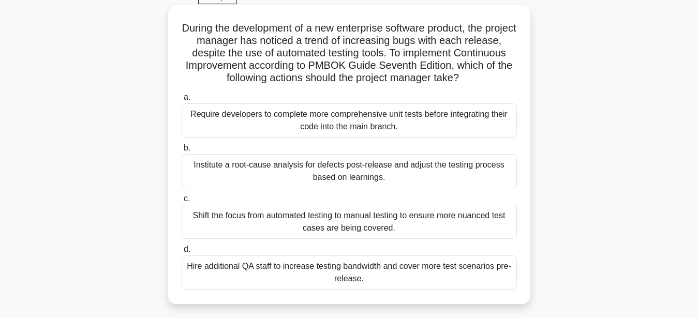
click at [431, 176] on div "Institute a root-cause analysis for defects post-release and adjust the testing…" at bounding box center [349, 171] width 335 height 34
click at [182, 152] on input "b. Institute a root-cause analysis for defects post-release and adjust the test…" at bounding box center [182, 148] width 0 height 7
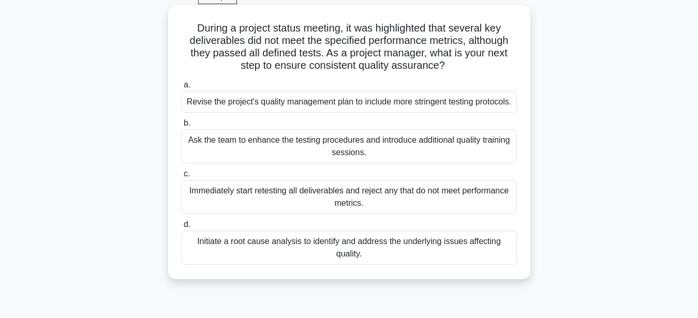
click at [419, 262] on div "Initiate a root cause analysis to identify and address the underlying issues af…" at bounding box center [349, 248] width 335 height 34
click at [182, 228] on input "d. Initiate a root cause analysis to identify and address the underlying issues…" at bounding box center [182, 224] width 0 height 7
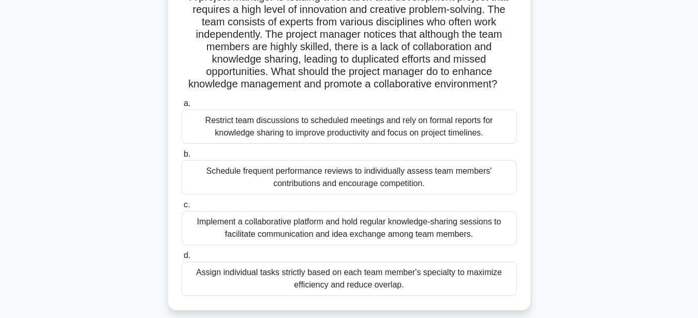
scroll to position [106, 0]
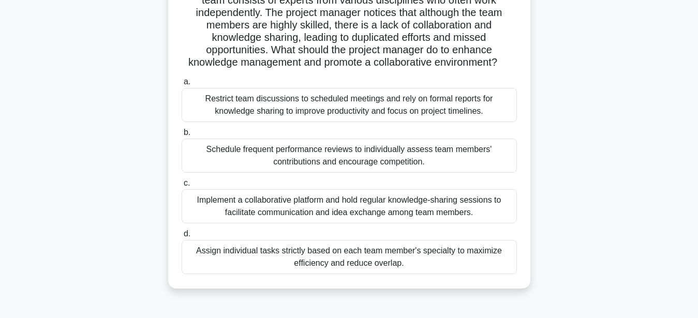
click at [385, 205] on div "Implement a collaborative platform and hold regular knowledge-sharing sessions …" at bounding box center [349, 206] width 335 height 34
click at [182, 187] on input "c. Implement a collaborative platform and hold regular knowledge-sharing sessio…" at bounding box center [182, 183] width 0 height 7
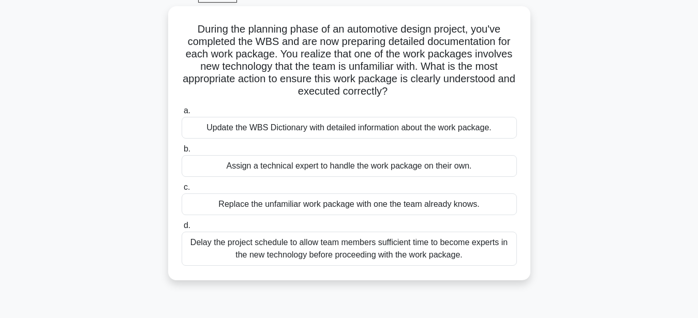
scroll to position [53, 0]
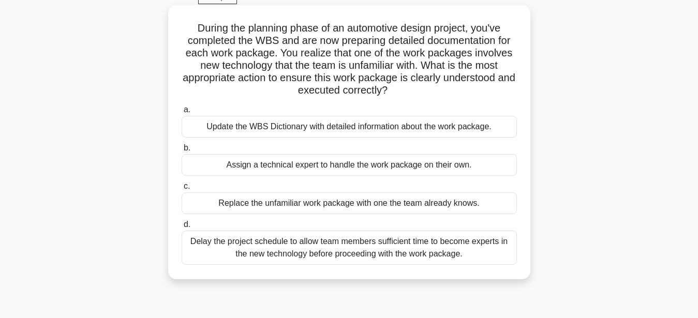
click at [450, 129] on div "Update the WBS Dictionary with detailed information about the work package." at bounding box center [349, 127] width 335 height 22
click at [182, 113] on input "a. Update the WBS Dictionary with detailed information about the work package." at bounding box center [182, 110] width 0 height 7
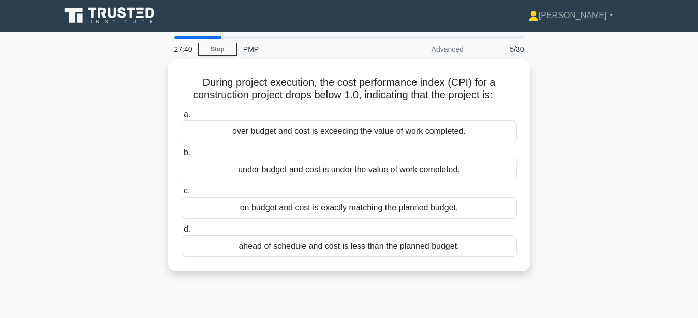
scroll to position [0, 0]
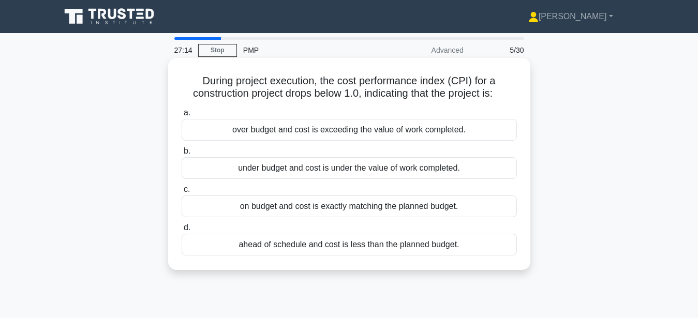
click at [273, 131] on div "over budget and cost is exceeding the value of work completed." at bounding box center [349, 130] width 335 height 22
click at [182, 116] on input "a. over budget and cost is exceeding the value of work completed." at bounding box center [182, 113] width 0 height 7
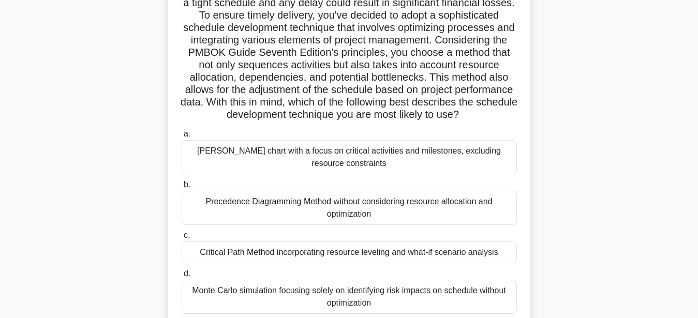
scroll to position [53, 0]
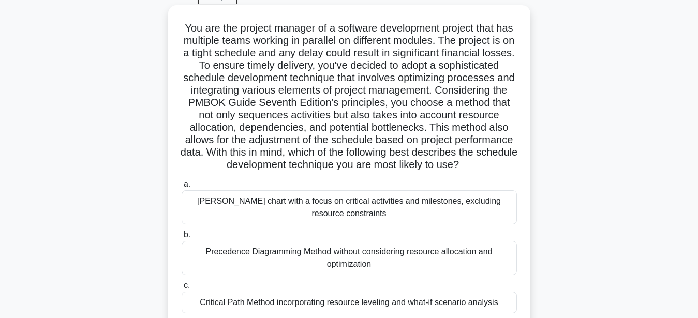
click at [407, 308] on div "Critical Path Method incorporating resource leveling and what-if scenario analy…" at bounding box center [349, 303] width 335 height 22
click at [182, 289] on input "c. Critical Path Method incorporating resource leveling and what-if scenario an…" at bounding box center [182, 285] width 0 height 7
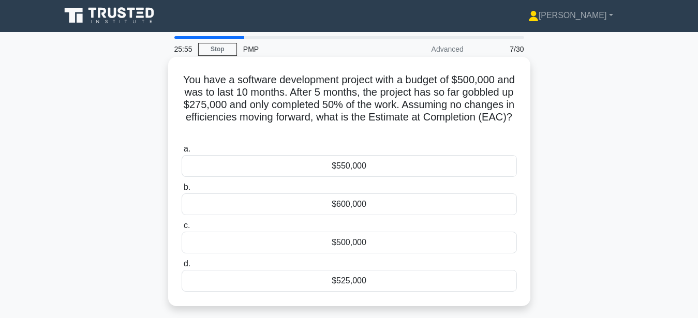
scroll to position [0, 0]
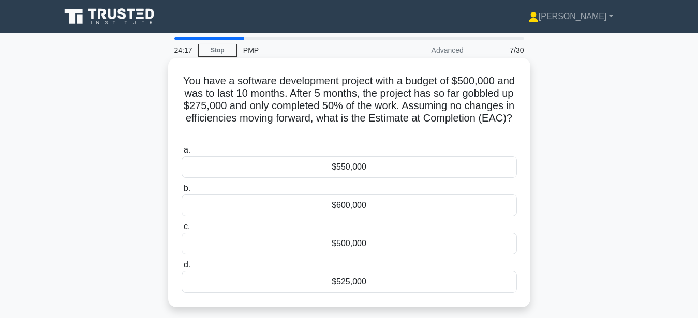
click at [362, 271] on div "$525,000" at bounding box center [349, 282] width 335 height 22
click at [182, 267] on input "d. $525,000" at bounding box center [182, 265] width 0 height 7
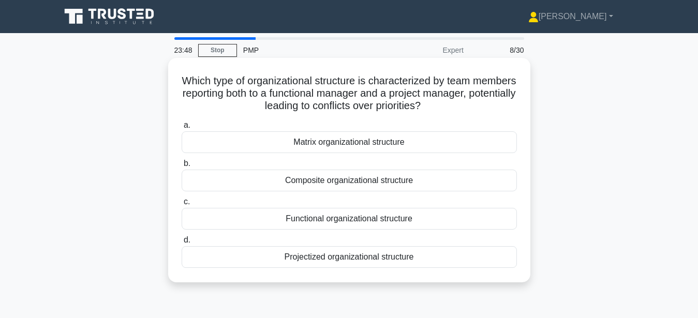
click at [332, 146] on div "Matrix organizational structure" at bounding box center [349, 142] width 335 height 22
click at [182, 129] on input "a. Matrix organizational structure" at bounding box center [182, 125] width 0 height 7
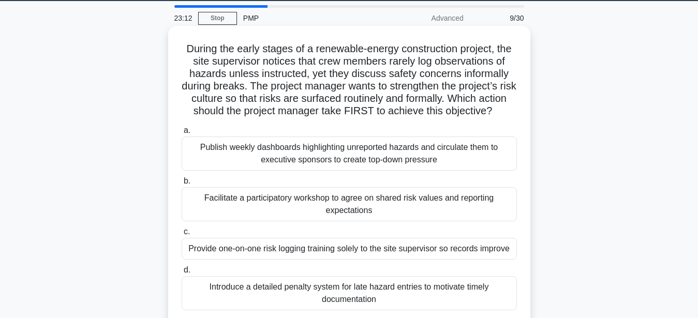
scroll to position [53, 0]
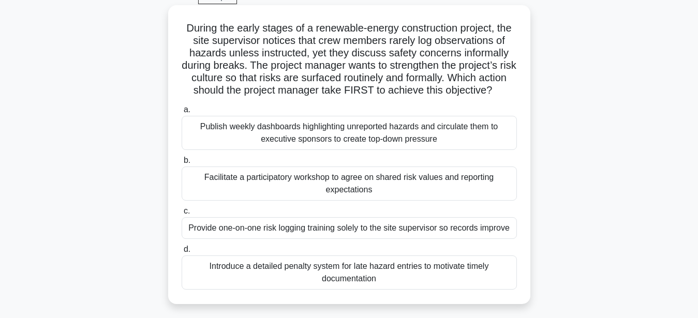
click at [420, 182] on div "Facilitate a participatory workshop to agree on shared risk values and reportin…" at bounding box center [349, 184] width 335 height 34
click at [182, 164] on input "b. Facilitate a participatory workshop to agree on shared risk values and repor…" at bounding box center [182, 160] width 0 height 7
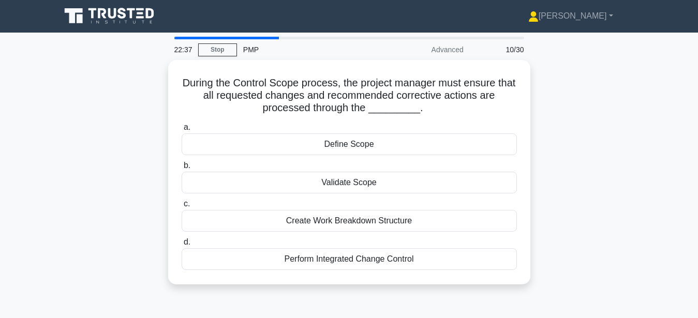
scroll to position [0, 0]
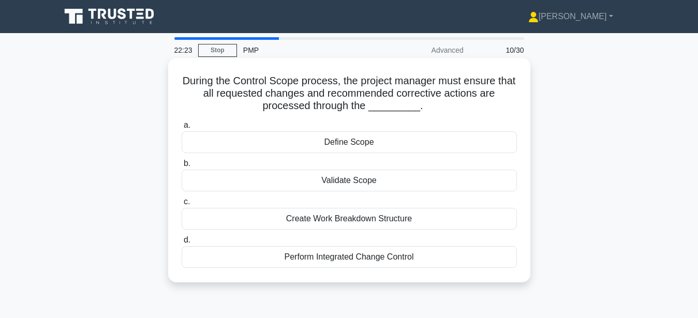
click at [393, 255] on div "Perform Integrated Change Control" at bounding box center [349, 257] width 335 height 22
click at [182, 244] on input "d. Perform Integrated Change Control" at bounding box center [182, 240] width 0 height 7
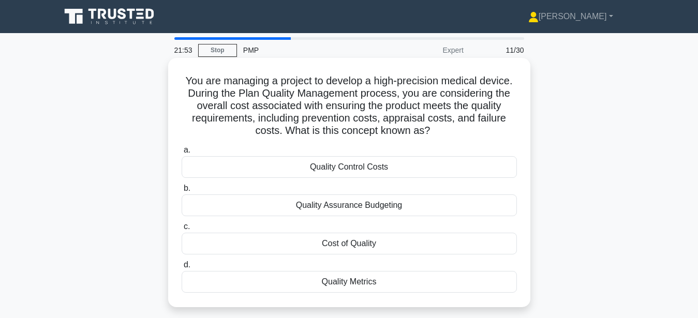
click at [394, 165] on div "Quality Control Costs" at bounding box center [349, 167] width 335 height 22
click at [182, 154] on input "a. Quality Control Costs" at bounding box center [182, 150] width 0 height 7
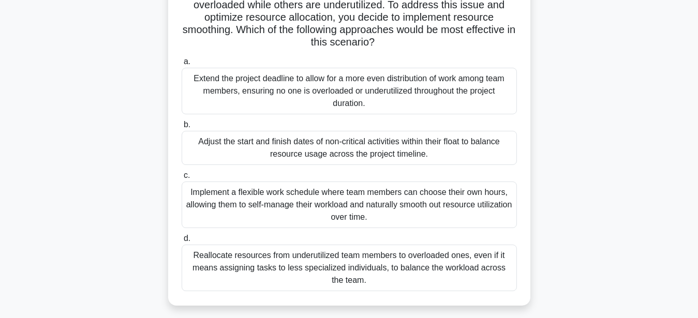
scroll to position [106, 0]
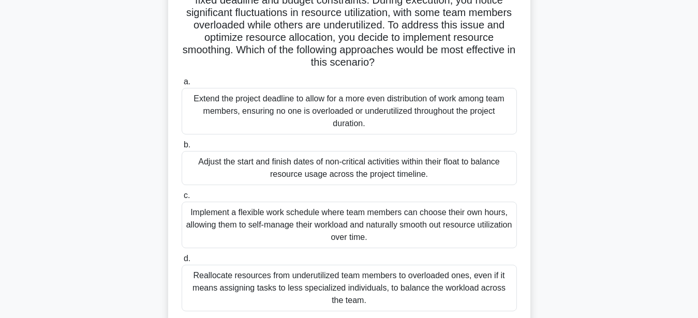
click at [443, 167] on div "Adjust the start and finish dates of non-critical activities within their float…" at bounding box center [349, 168] width 335 height 34
click at [182, 148] on input "b. Adjust the start and finish dates of non-critical activities within their fl…" at bounding box center [182, 145] width 0 height 7
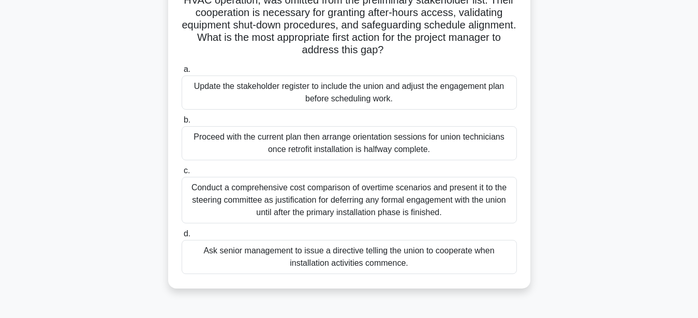
click at [426, 97] on div "Update the stakeholder register to include the union and adjust the engagement …" at bounding box center [349, 93] width 335 height 34
click at [182, 73] on input "a. Update the stakeholder register to include the union and adjust the engageme…" at bounding box center [182, 69] width 0 height 7
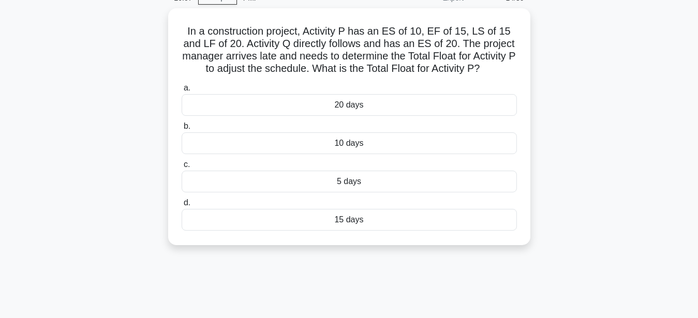
scroll to position [53, 0]
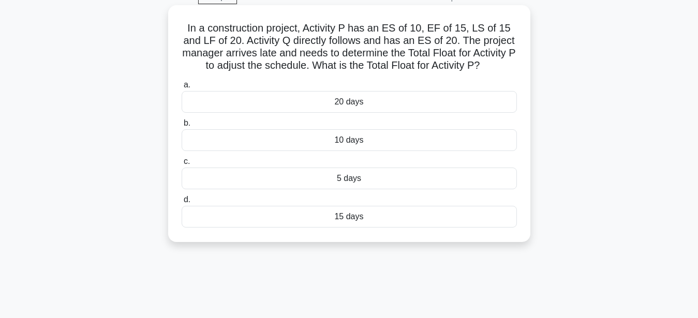
click at [365, 144] on div "10 days" at bounding box center [349, 140] width 335 height 22
click at [182, 127] on input "b. 10 days" at bounding box center [182, 123] width 0 height 7
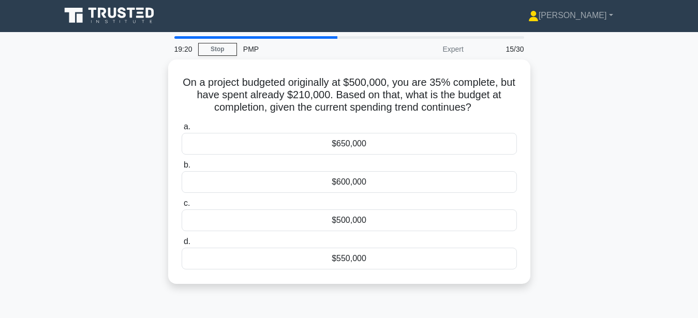
scroll to position [0, 0]
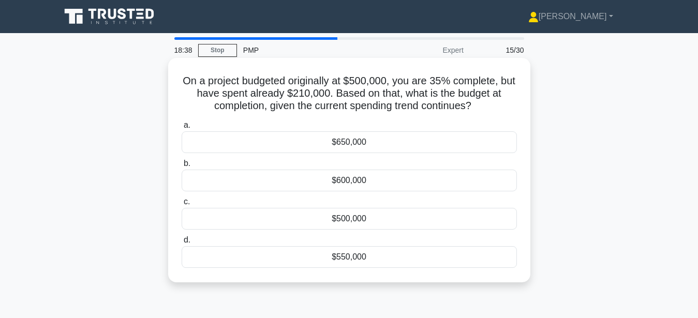
click at [380, 181] on div "$600,000" at bounding box center [349, 181] width 335 height 22
click at [182, 167] on input "b. $600,000" at bounding box center [182, 163] width 0 height 7
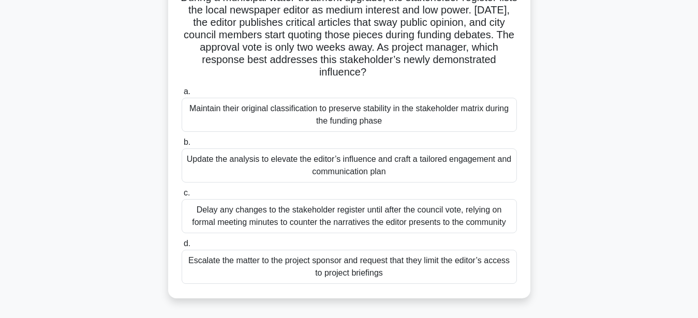
scroll to position [106, 0]
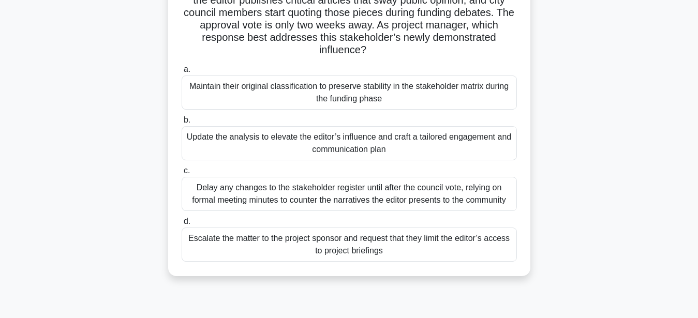
click at [366, 154] on div "Update the analysis to elevate the editor’s influence and craft a tailored enga…" at bounding box center [349, 143] width 335 height 34
click at [182, 124] on input "b. Update the analysis to elevate the editor’s influence and craft a tailored e…" at bounding box center [182, 120] width 0 height 7
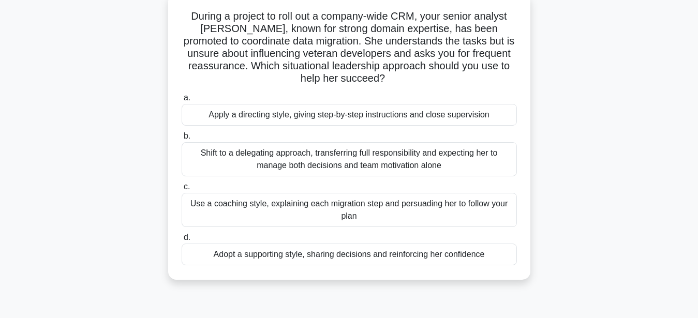
scroll to position [53, 0]
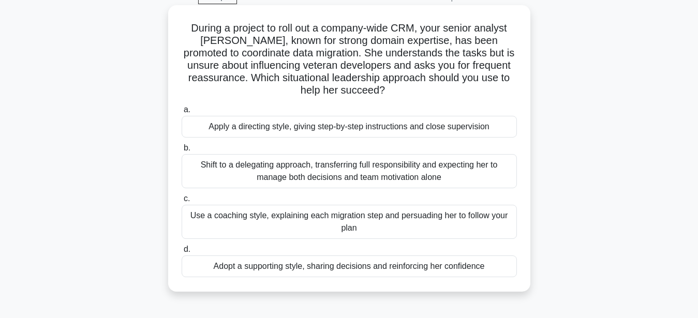
click at [394, 269] on div "Adopt a supporting style, sharing decisions and reinforcing her confidence" at bounding box center [349, 266] width 335 height 22
click at [182, 253] on input "d. Adopt a supporting style, sharing decisions and reinforcing her confidence" at bounding box center [182, 249] width 0 height 7
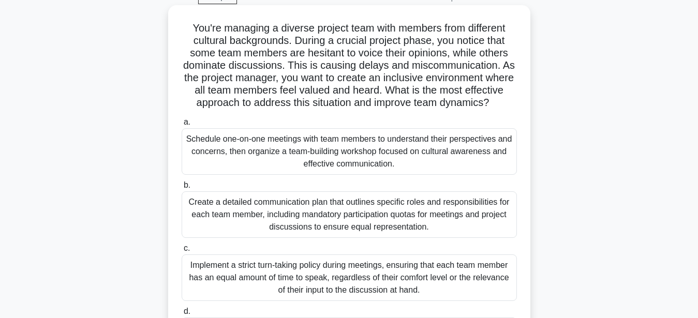
click at [479, 159] on div "Schedule one-on-one meetings with team members to understand their perspectives…" at bounding box center [349, 151] width 335 height 47
click at [182, 126] on input "a. Schedule one-on-one meetings with team members to understand their perspecti…" at bounding box center [182, 122] width 0 height 7
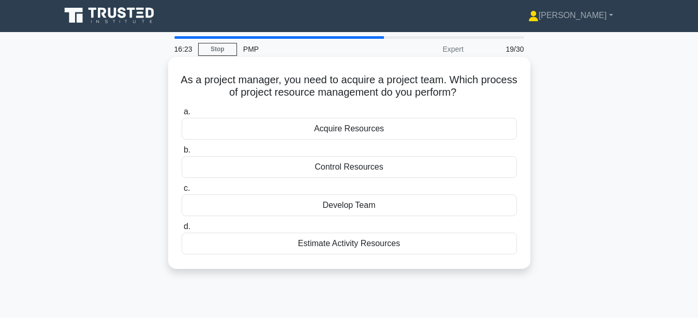
scroll to position [0, 0]
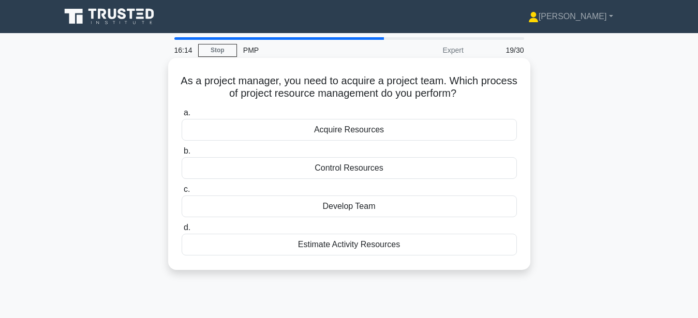
click at [384, 135] on div "Acquire Resources" at bounding box center [349, 130] width 335 height 22
click at [182, 116] on input "a. Acquire Resources" at bounding box center [182, 113] width 0 height 7
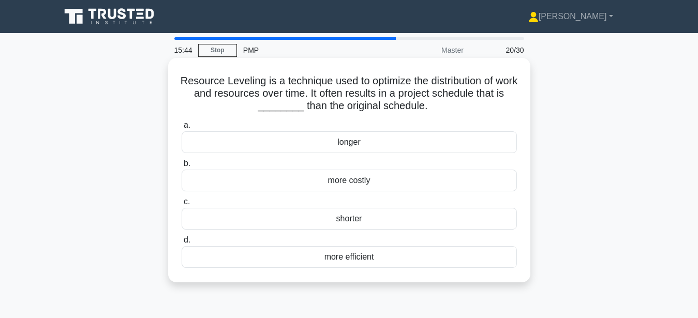
click at [369, 141] on div "longer" at bounding box center [349, 142] width 335 height 22
click at [182, 129] on input "a. longer" at bounding box center [182, 125] width 0 height 7
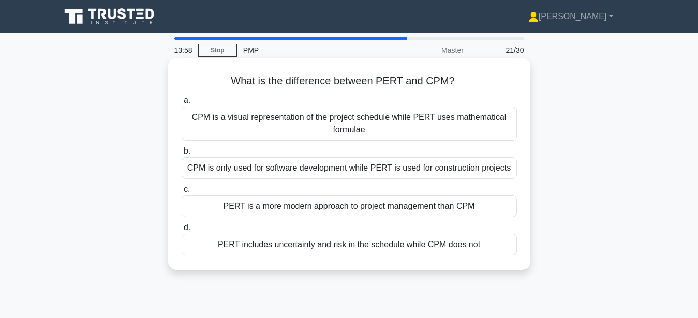
click at [409, 247] on div "PERT includes uncertainty and risk in the schedule while CPM does not" at bounding box center [349, 245] width 335 height 22
click at [182, 231] on input "d. PERT includes uncertainty and risk in the schedule while CPM does not" at bounding box center [182, 227] width 0 height 7
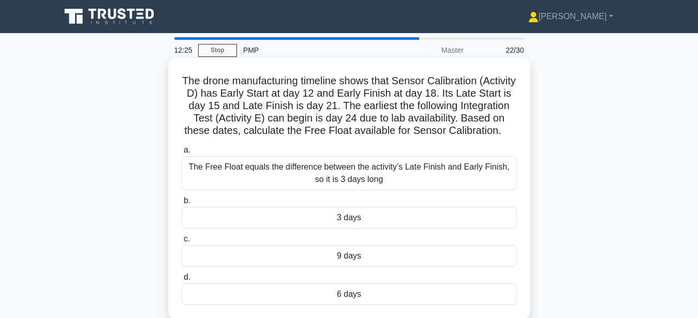
click at [385, 293] on div "6 days" at bounding box center [349, 294] width 335 height 22
click at [182, 281] on input "d. 6 days" at bounding box center [182, 277] width 0 height 7
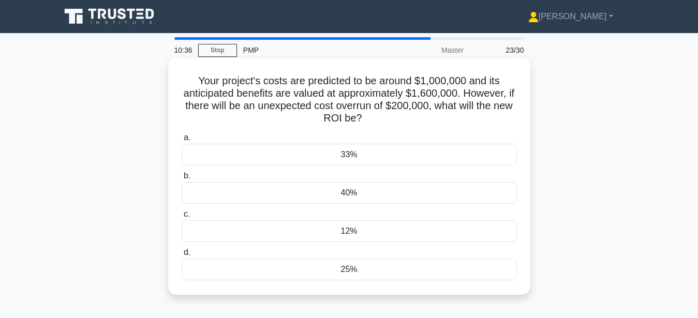
click at [359, 274] on div "25%" at bounding box center [349, 270] width 335 height 22
click at [182, 256] on input "d. 25%" at bounding box center [182, 252] width 0 height 7
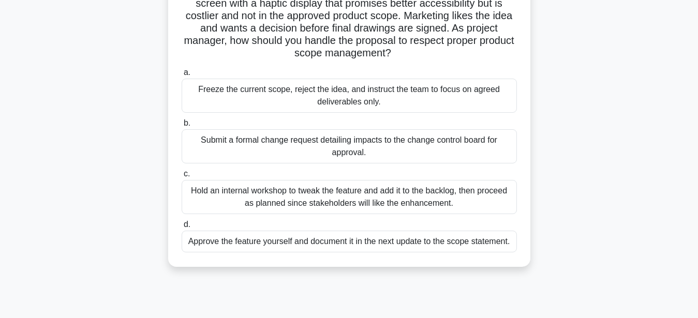
scroll to position [106, 0]
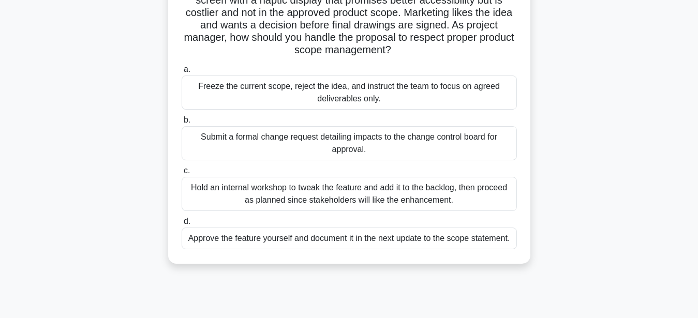
click at [300, 141] on div "Submit a formal change request detailing impacts to the change control board fo…" at bounding box center [349, 143] width 335 height 34
click at [182, 124] on input "b. Submit a formal change request detailing impacts to the change control board…" at bounding box center [182, 120] width 0 height 7
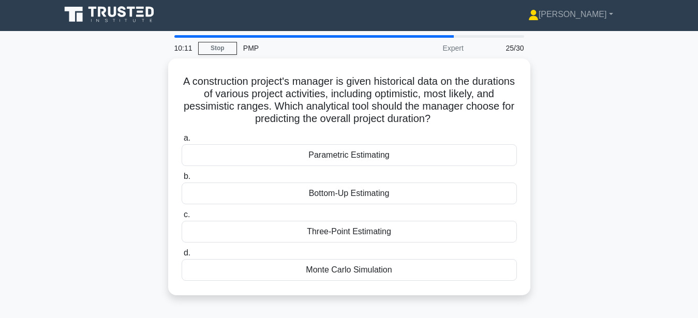
scroll to position [0, 0]
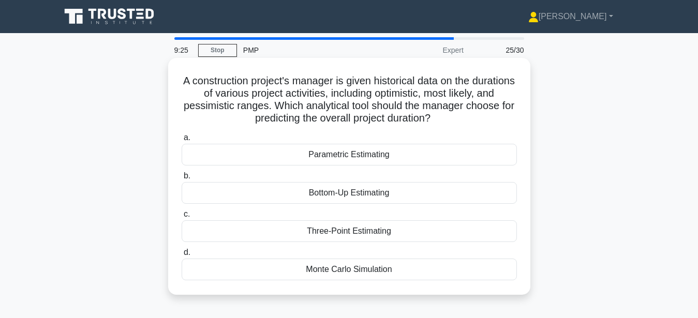
click at [355, 155] on div "Parametric Estimating" at bounding box center [349, 155] width 335 height 22
click at [182, 141] on input "a. Parametric Estimating" at bounding box center [182, 137] width 0 height 7
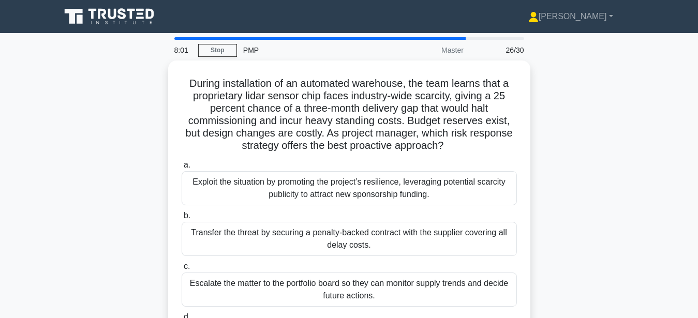
scroll to position [53, 0]
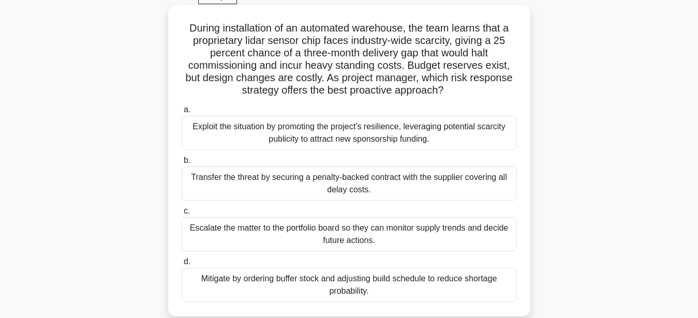
click at [428, 127] on div "Exploit the situation by promoting the project’s resilience, leveraging potenti…" at bounding box center [349, 133] width 335 height 34
click at [182, 113] on input "a. Exploit the situation by promoting the project’s resilience, leveraging pote…" at bounding box center [182, 110] width 0 height 7
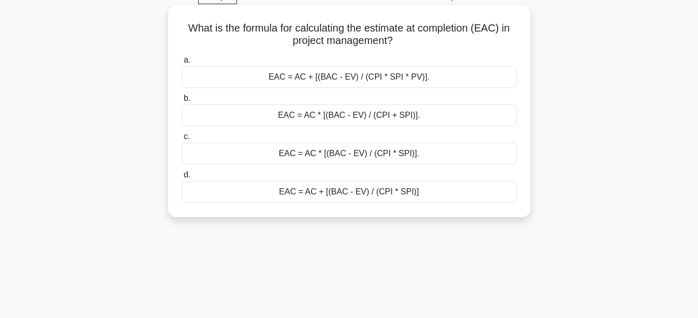
click at [341, 193] on div "EAC = AC + [(BAC - EV) / (CPI * SPI)]" at bounding box center [349, 192] width 335 height 22
click at [182, 178] on input "d. EAC = AC + [(BAC - EV) / (CPI * SPI)]" at bounding box center [182, 175] width 0 height 7
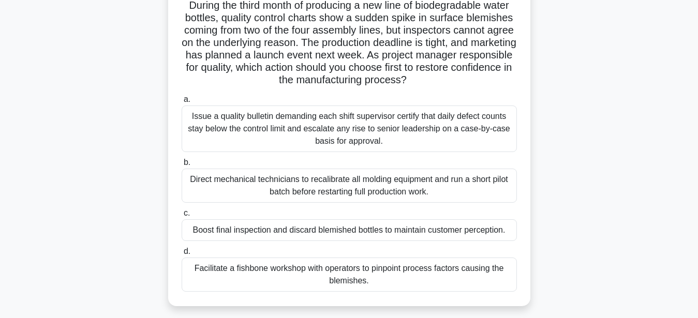
scroll to position [106, 0]
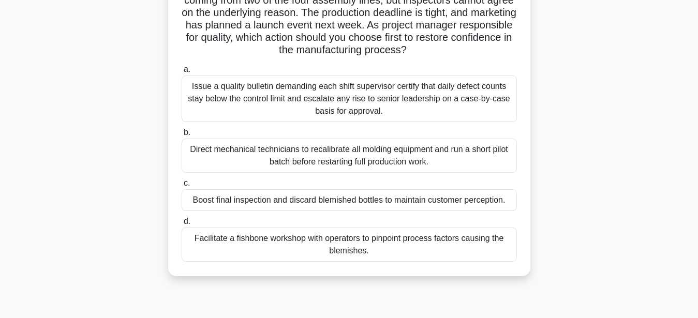
click at [244, 249] on div "Facilitate a fishbone workshop with operators to pinpoint process factors causi…" at bounding box center [349, 245] width 335 height 34
click at [182, 225] on input "d. Facilitate a fishbone workshop with operators to pinpoint process factors ca…" at bounding box center [182, 221] width 0 height 7
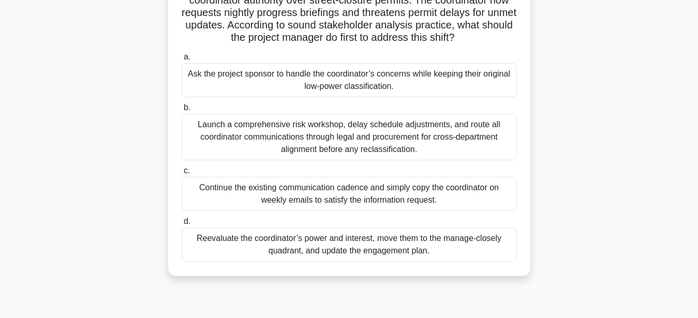
click at [395, 248] on div "Reevaluate the coordinator’s power and interest, move them to the manage-closel…" at bounding box center [349, 245] width 335 height 34
click at [182, 225] on input "d. Reevaluate the coordinator’s power and interest, move them to the manage-clo…" at bounding box center [182, 221] width 0 height 7
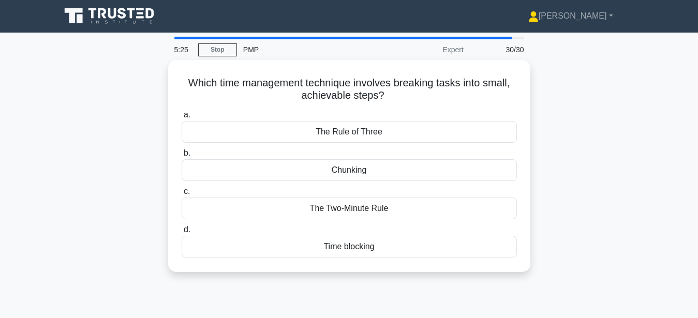
scroll to position [0, 0]
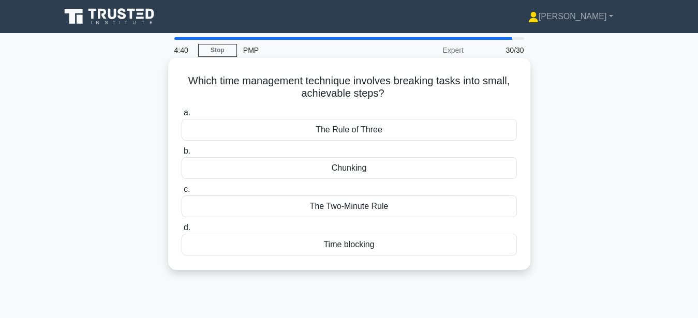
click at [391, 163] on div "Chunking" at bounding box center [349, 168] width 335 height 22
click at [182, 155] on input "b. Chunking" at bounding box center [182, 151] width 0 height 7
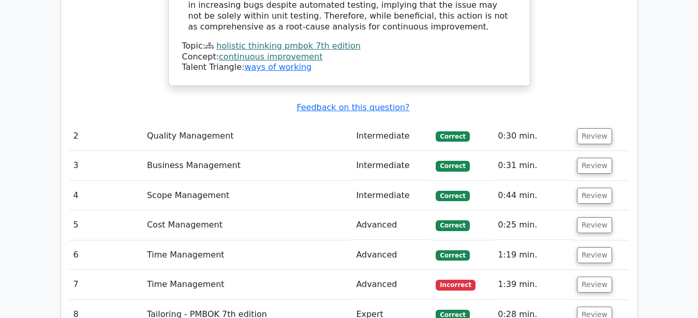
scroll to position [1583, 0]
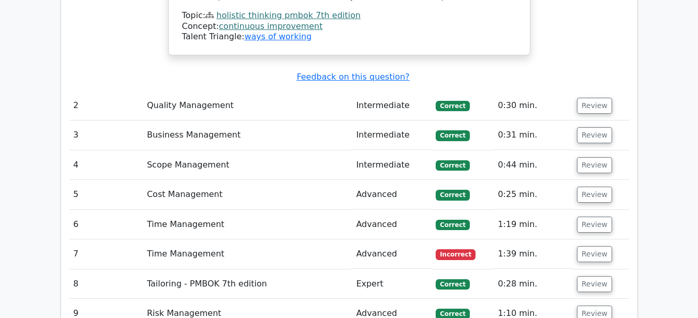
click at [598, 91] on td "Review" at bounding box center [601, 105] width 56 height 29
click at [597, 98] on button "Review" at bounding box center [594, 106] width 35 height 16
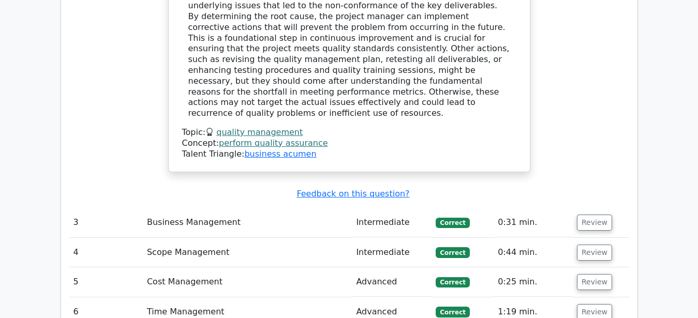
scroll to position [2057, 0]
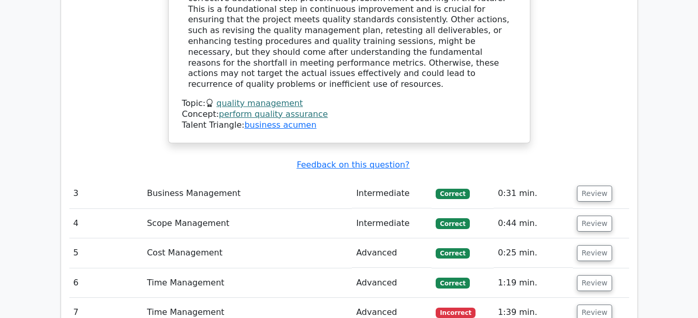
click at [592, 179] on td "Review" at bounding box center [601, 193] width 56 height 29
click at [592, 186] on button "Review" at bounding box center [594, 194] width 35 height 16
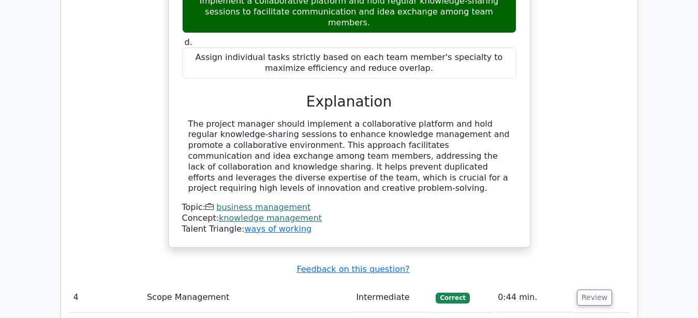
scroll to position [2532, 0]
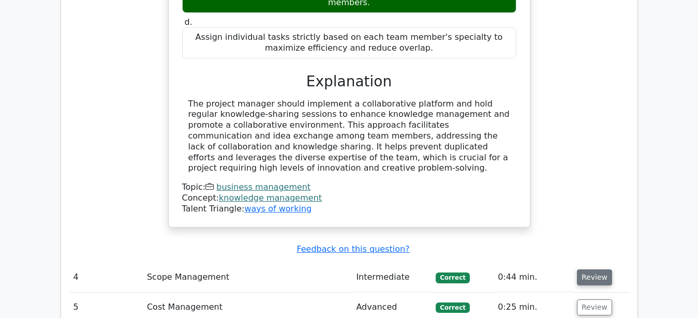
click at [589, 269] on button "Review" at bounding box center [594, 277] width 35 height 16
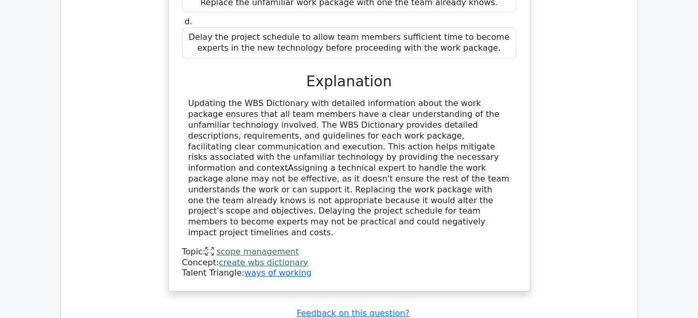
scroll to position [3060, 0]
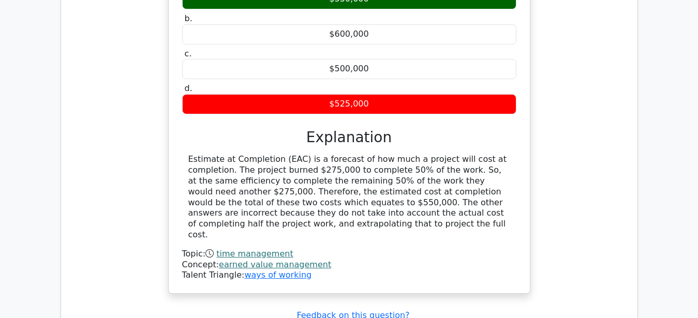
scroll to position [3587, 0]
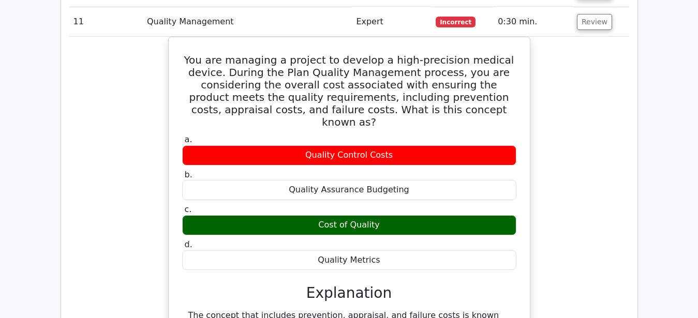
scroll to position [4115, 0]
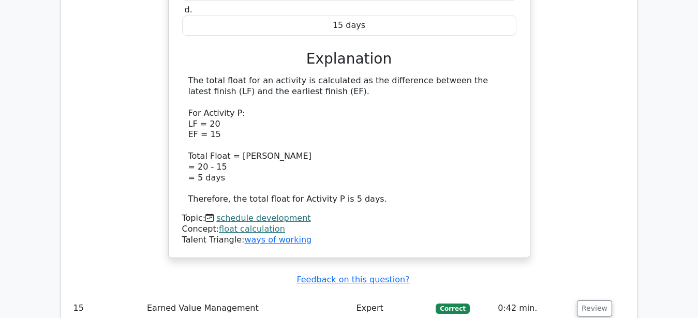
scroll to position [4906, 0]
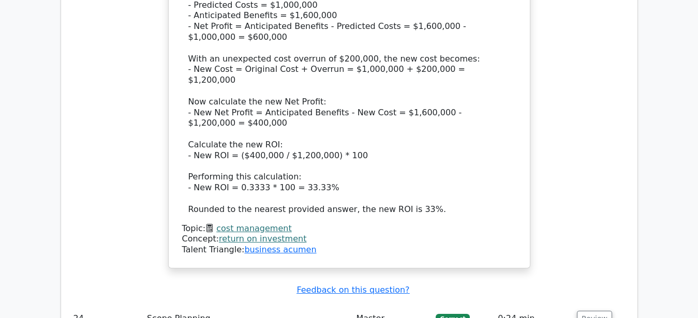
scroll to position [5539, 0]
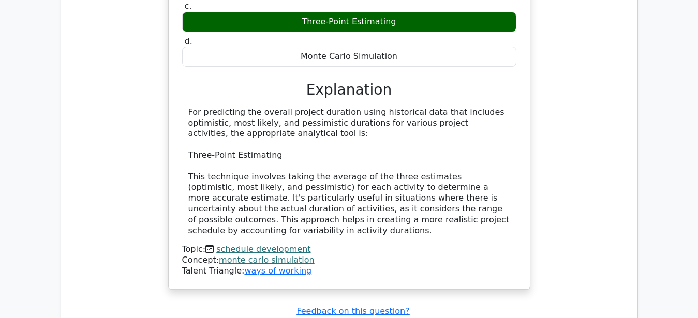
scroll to position [6067, 0]
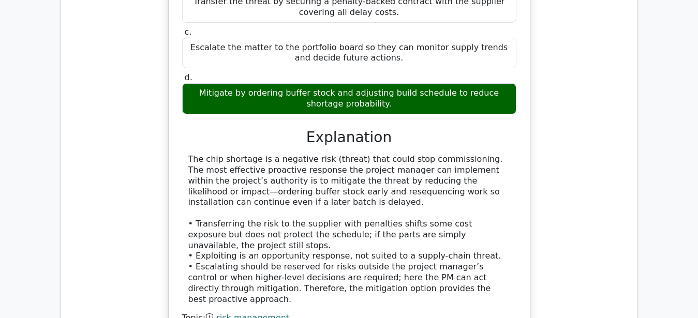
scroll to position [6766, 0]
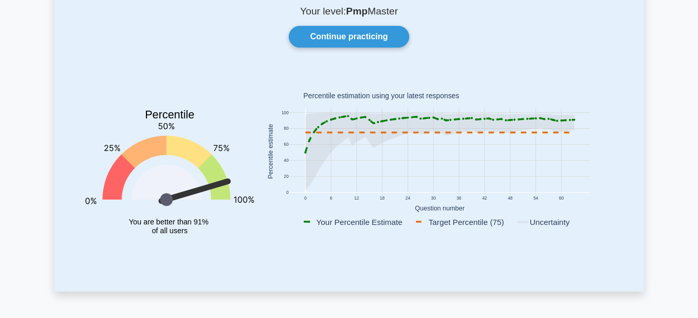
scroll to position [53, 0]
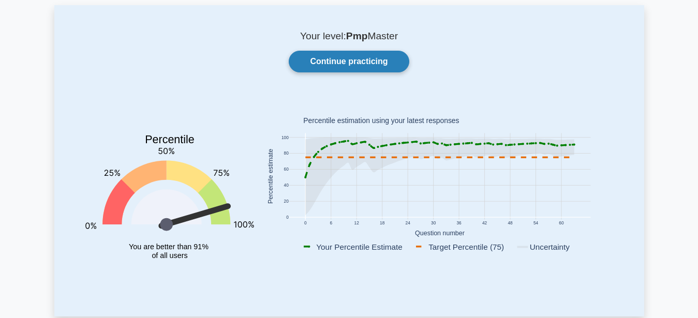
click at [334, 63] on link "Continue practicing" at bounding box center [349, 62] width 120 height 22
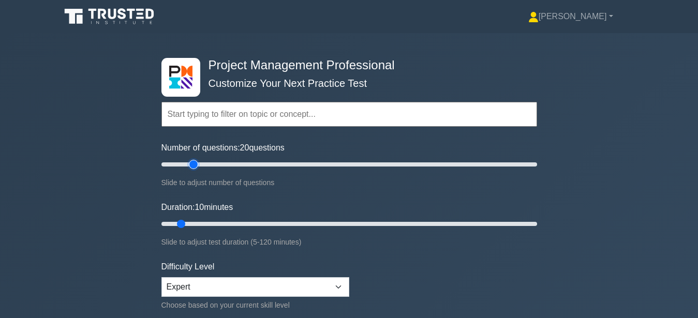
drag, startPoint x: 179, startPoint y: 164, endPoint x: 191, endPoint y: 163, distance: 11.9
type input "20"
click at [191, 163] on input "Number of questions: 20 questions" at bounding box center [348, 164] width 375 height 12
drag, startPoint x: 189, startPoint y: 224, endPoint x: 207, endPoint y: 223, distance: 18.1
type input "20"
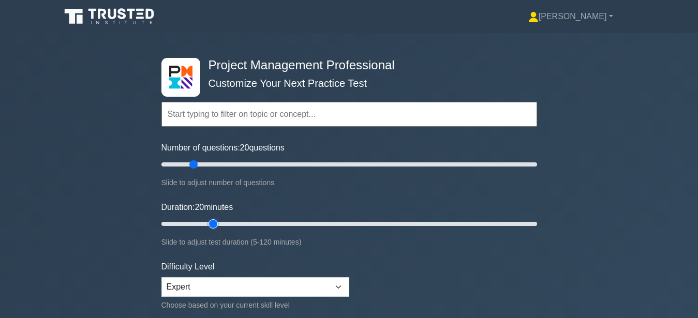
click at [207, 223] on input "Duration: 20 minutes" at bounding box center [348, 224] width 375 height 12
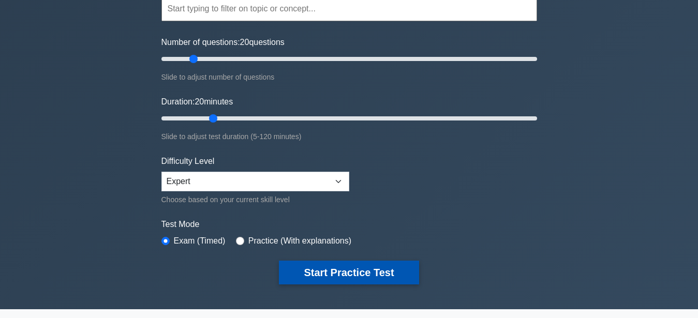
click at [371, 274] on button "Start Practice Test" at bounding box center [349, 273] width 140 height 24
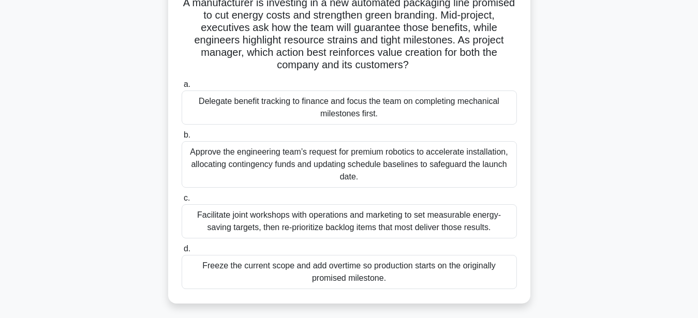
scroll to position [106, 0]
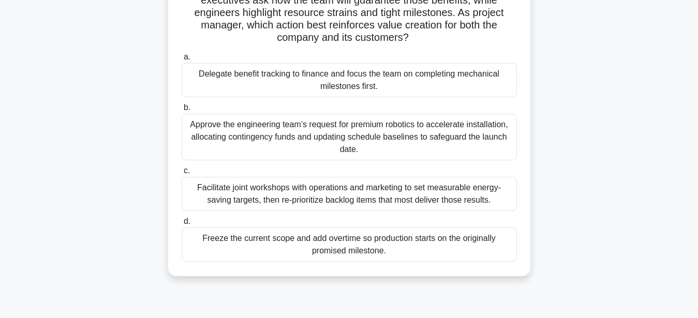
click at [345, 196] on div "Facilitate joint workshops with operations and marketing to set measurable ener…" at bounding box center [349, 194] width 335 height 34
click at [182, 174] on input "c. Facilitate joint workshops with operations and marketing to set measurable e…" at bounding box center [182, 171] width 0 height 7
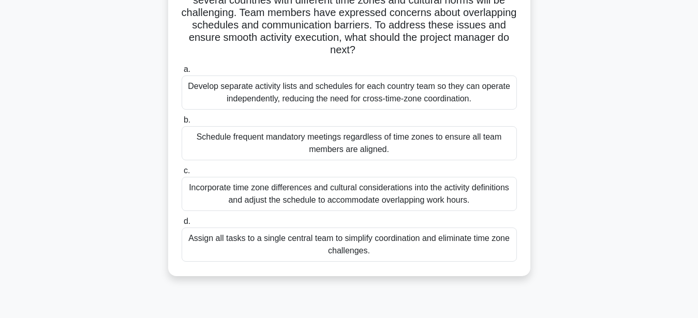
click at [267, 202] on div "Incorporate time zone differences and cultural considerations into the activity…" at bounding box center [349, 194] width 335 height 34
click at [182, 174] on input "c. Incorporate time zone differences and cultural considerations into the activ…" at bounding box center [182, 171] width 0 height 7
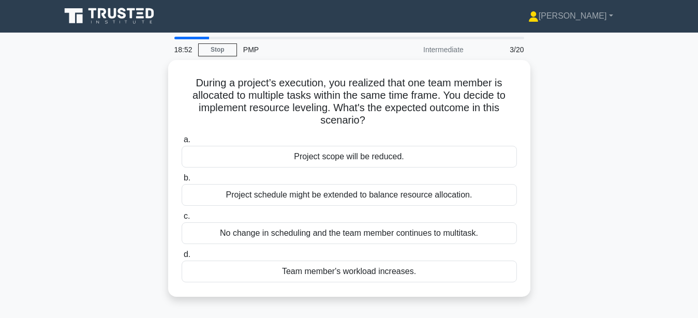
scroll to position [0, 0]
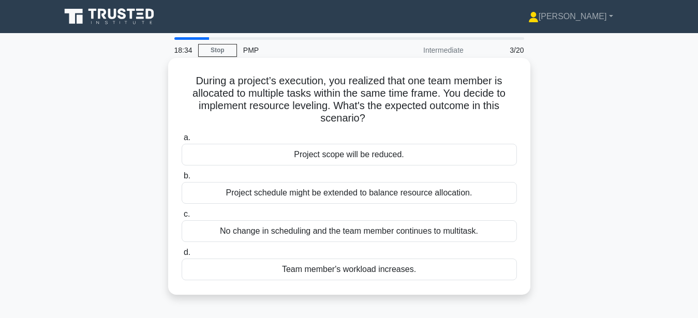
click at [365, 196] on div "Project schedule might be extended to balance resource allocation." at bounding box center [349, 193] width 335 height 22
click at [182, 179] on input "b. Project schedule might be extended to balance resource allocation." at bounding box center [182, 176] width 0 height 7
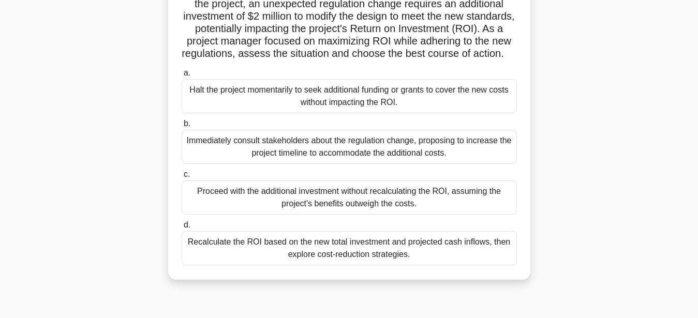
scroll to position [158, 0]
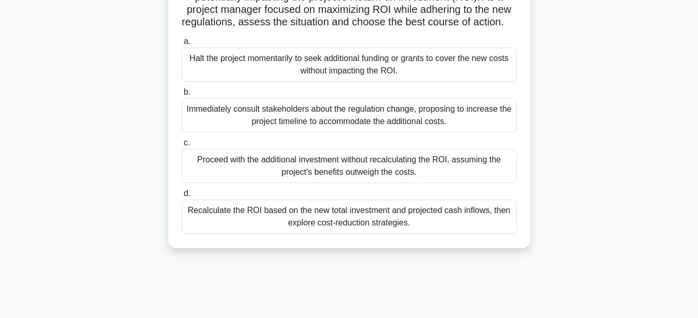
click at [428, 229] on div "Recalculate the ROI based on the new total investment and projected cash inflow…" at bounding box center [349, 217] width 335 height 34
click at [182, 197] on input "d. Recalculate the ROI based on the new total investment and projected cash inf…" at bounding box center [182, 193] width 0 height 7
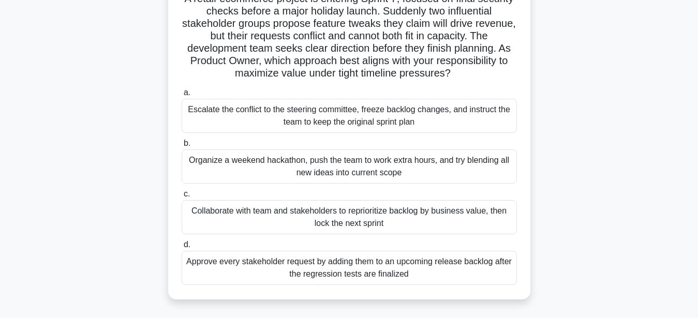
scroll to position [106, 0]
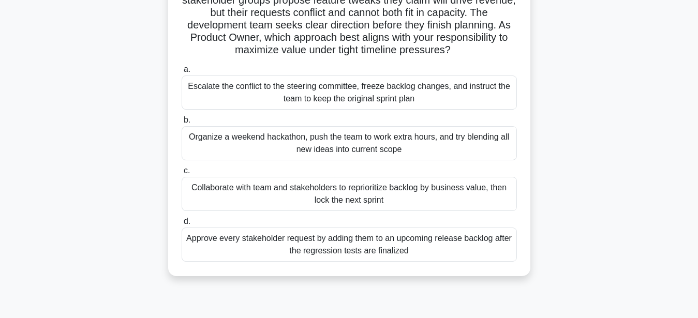
click at [435, 198] on div "Collaborate with team and stakeholders to reprioritize backlog by business valu…" at bounding box center [349, 194] width 335 height 34
click at [182, 174] on input "c. Collaborate with team and stakeholders to reprioritize backlog by business v…" at bounding box center [182, 171] width 0 height 7
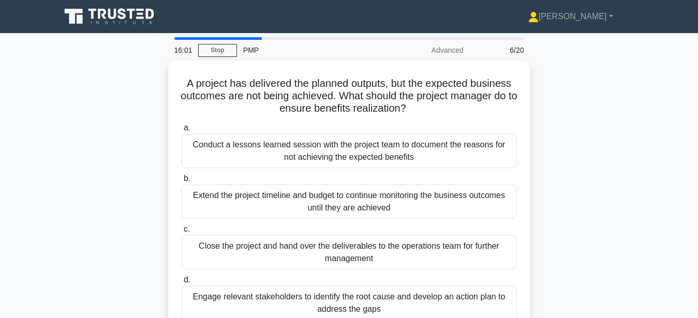
scroll to position [53, 0]
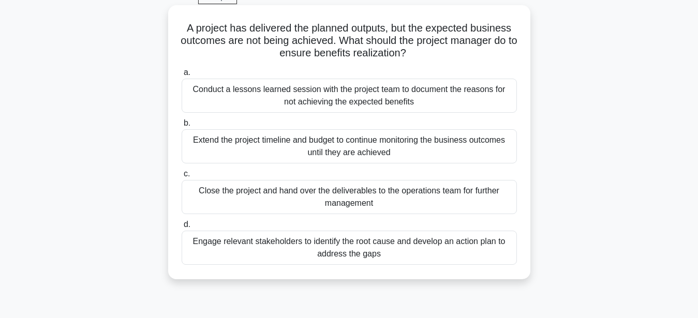
click at [462, 254] on div "Engage relevant stakeholders to identify the root cause and develop an action p…" at bounding box center [349, 248] width 335 height 34
click at [182, 228] on input "d. Engage relevant stakeholders to identify the root cause and develop an actio…" at bounding box center [182, 224] width 0 height 7
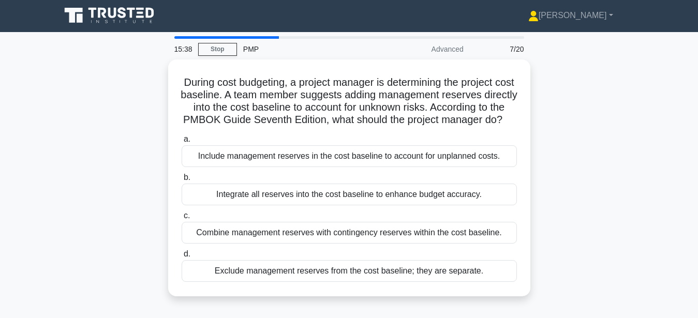
scroll to position [0, 0]
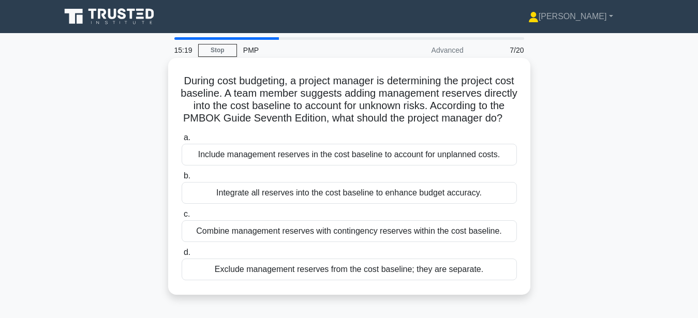
click at [284, 269] on div "Exclude management reserves from the cost baseline; they are separate." at bounding box center [349, 270] width 335 height 22
click at [182, 256] on input "d. Exclude management reserves from the cost baseline; they are separate." at bounding box center [182, 252] width 0 height 7
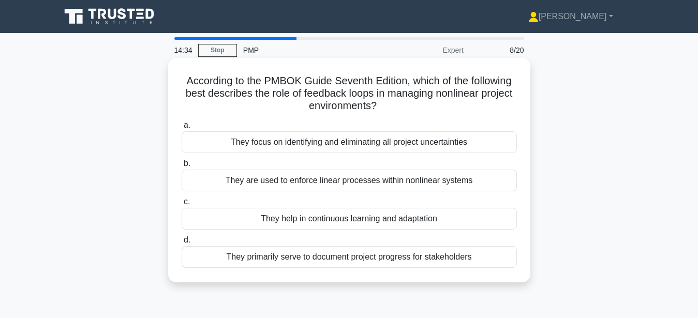
click at [363, 255] on div "They primarily serve to document project progress for stakeholders" at bounding box center [349, 257] width 335 height 22
click at [182, 244] on input "d. They primarily serve to document project progress for stakeholders" at bounding box center [182, 240] width 0 height 7
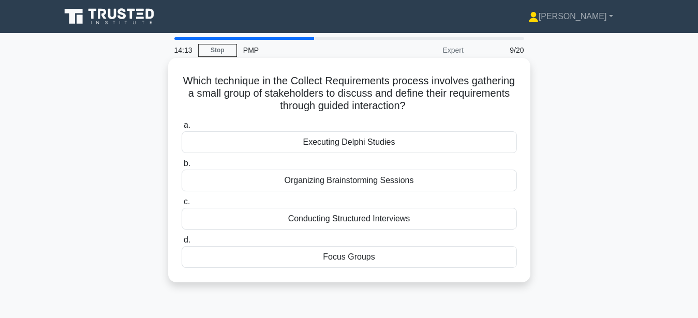
click at [367, 258] on div "Focus Groups" at bounding box center [349, 257] width 335 height 22
click at [182, 244] on input "d. Focus Groups" at bounding box center [182, 240] width 0 height 7
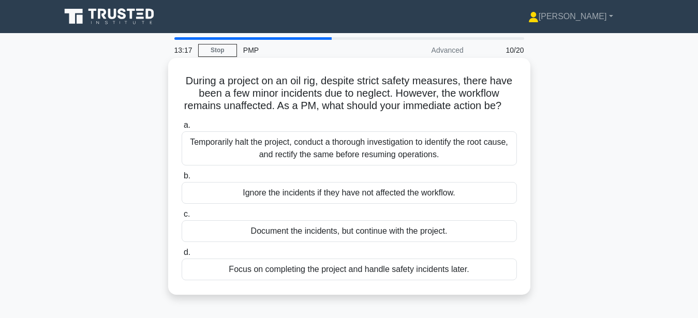
click at [429, 153] on div "Temporarily halt the project, conduct a thorough investigation to identify the …" at bounding box center [349, 148] width 335 height 34
click at [182, 129] on input "a. Temporarily halt the project, conduct a thorough investigation to identify t…" at bounding box center [182, 125] width 0 height 7
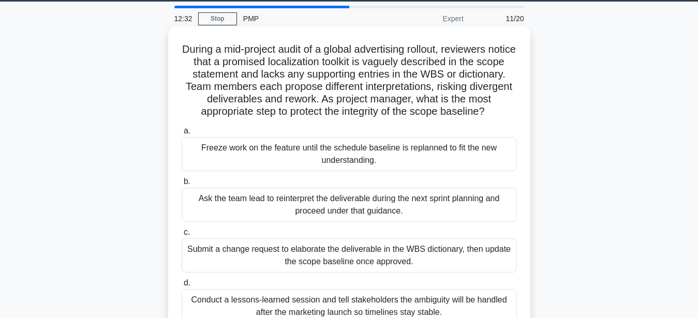
scroll to position [53, 0]
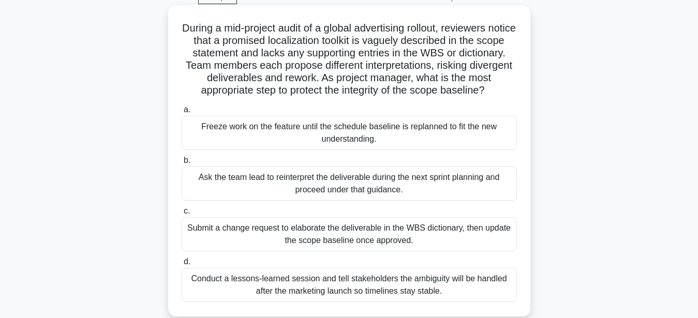
click at [375, 237] on div "Submit a change request to elaborate the deliverable in the WBS dictionary, the…" at bounding box center [349, 234] width 335 height 34
click at [182, 215] on input "c. Submit a change request to elaborate the deliverable in the WBS dictionary, …" at bounding box center [182, 211] width 0 height 7
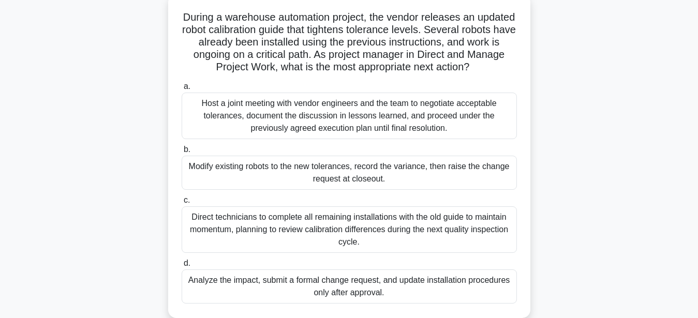
scroll to position [106, 0]
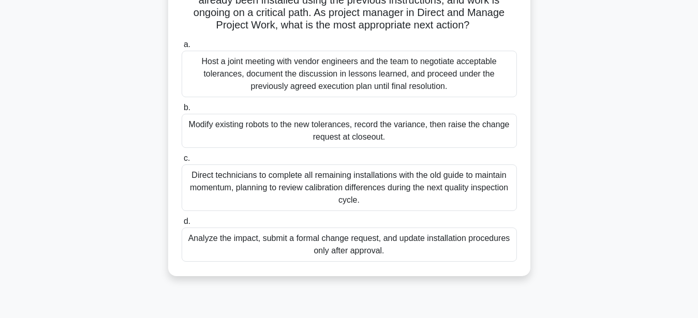
click at [412, 248] on div "Analyze the impact, submit a formal change request, and update installation pro…" at bounding box center [349, 245] width 335 height 34
click at [182, 225] on input "d. Analyze the impact, submit a formal change request, and update installation …" at bounding box center [182, 221] width 0 height 7
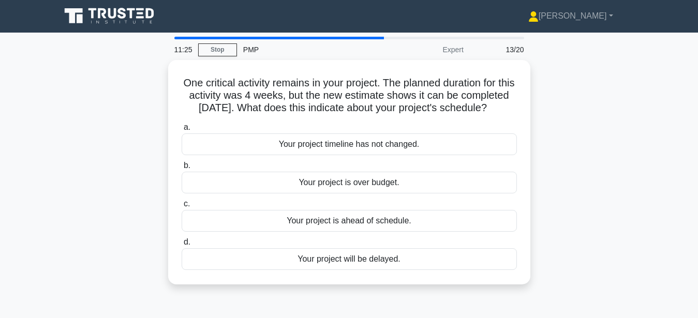
scroll to position [0, 0]
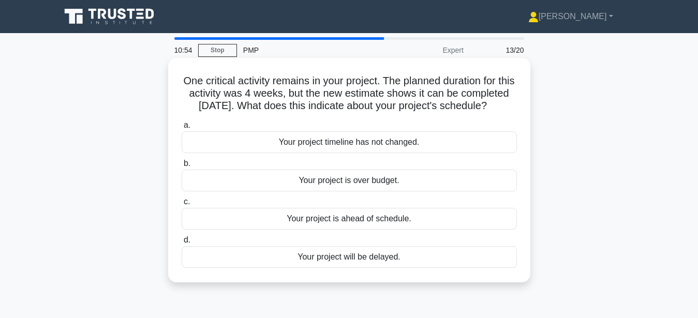
click at [368, 215] on div "Your project is ahead of schedule." at bounding box center [349, 219] width 335 height 22
click at [182, 205] on input "c. Your project is ahead of schedule." at bounding box center [182, 202] width 0 height 7
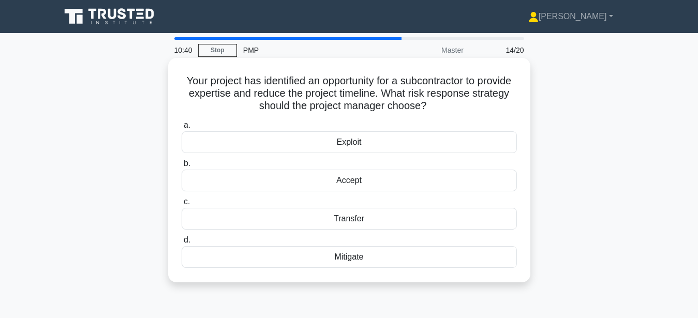
click at [440, 147] on div "Exploit" at bounding box center [349, 142] width 335 height 22
click at [182, 129] on input "a. Exploit" at bounding box center [182, 125] width 0 height 7
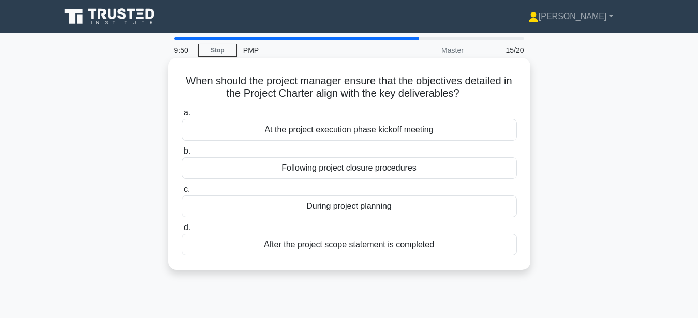
click at [363, 244] on div "After the project scope statement is completed" at bounding box center [349, 245] width 335 height 22
click at [182, 231] on input "d. After the project scope statement is completed" at bounding box center [182, 227] width 0 height 7
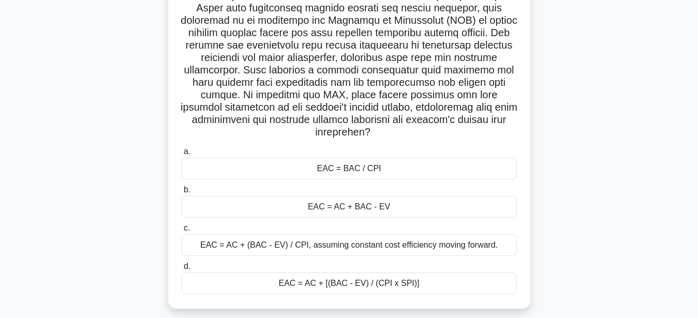
scroll to position [158, 0]
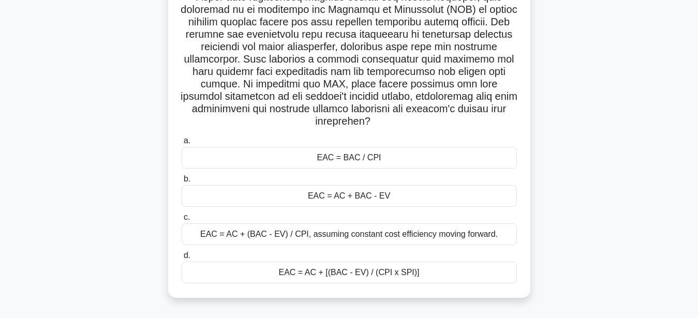
click at [373, 147] on div "EAC = BAC / CPI" at bounding box center [349, 158] width 335 height 22
click at [182, 142] on input "a. EAC = BAC / CPI" at bounding box center [182, 141] width 0 height 7
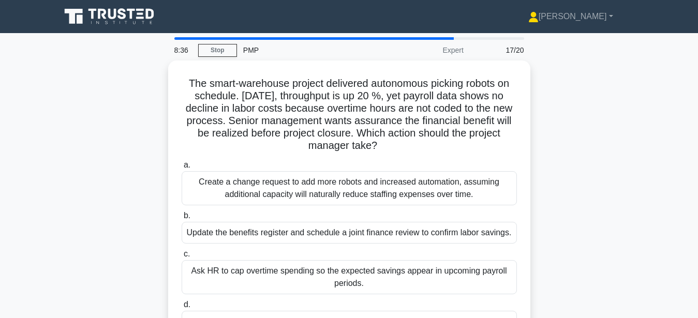
scroll to position [53, 0]
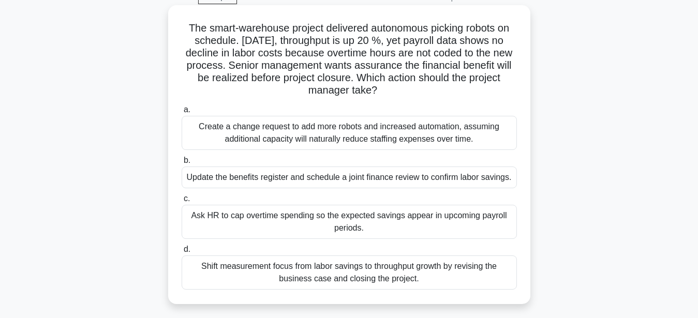
click at [454, 132] on div "Create a change request to add more robots and increased automation, assuming a…" at bounding box center [349, 133] width 335 height 34
click at [182, 113] on input "a. Create a change request to add more robots and increased automation, assumin…" at bounding box center [182, 110] width 0 height 7
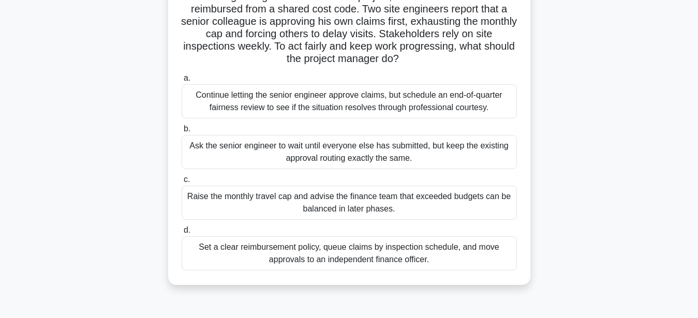
scroll to position [106, 0]
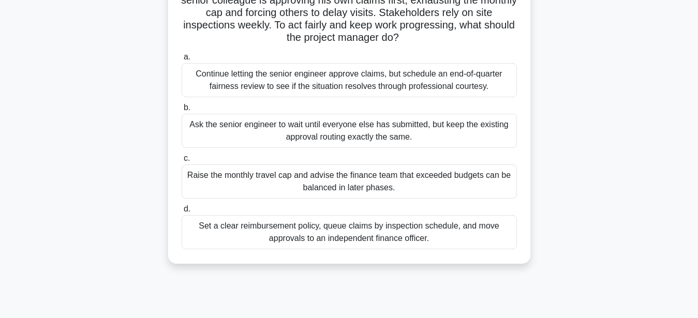
click at [389, 236] on div "Set a clear reimbursement policy, queue claims by inspection schedule, and move…" at bounding box center [349, 232] width 335 height 34
click at [182, 213] on input "d. Set a clear reimbursement policy, queue claims by inspection schedule, and m…" at bounding box center [182, 209] width 0 height 7
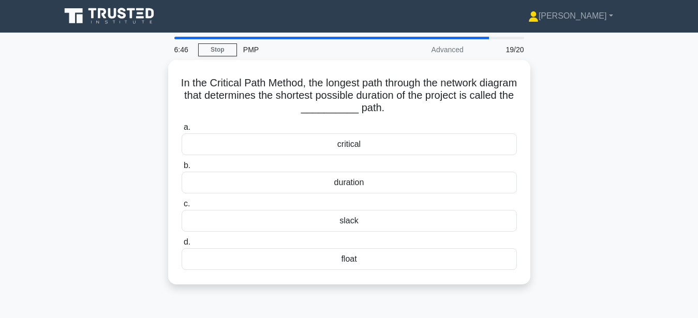
scroll to position [0, 0]
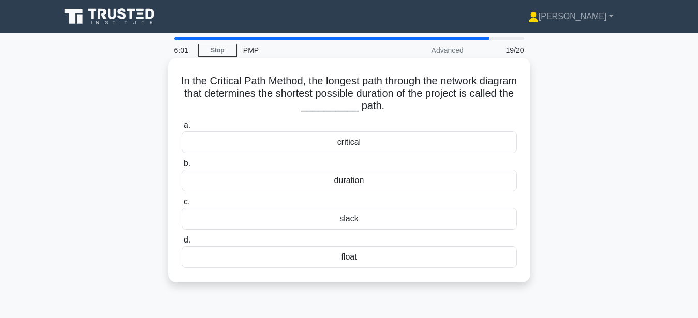
click at [365, 146] on div "critical" at bounding box center [349, 142] width 335 height 22
click at [182, 129] on input "a. critical" at bounding box center [182, 125] width 0 height 7
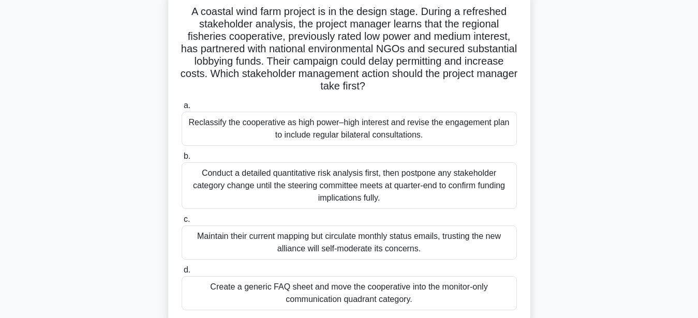
scroll to position [53, 0]
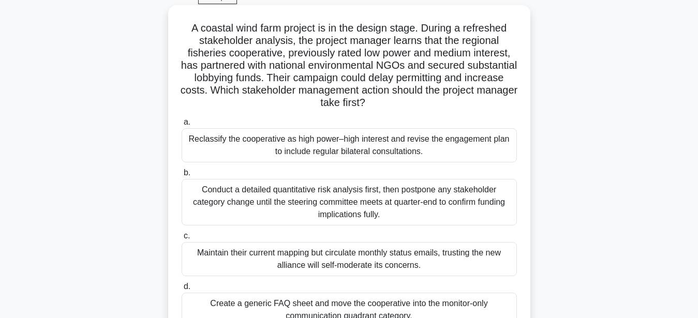
click at [351, 140] on div "Reclassify the cooperative as high power–high interest and revise the engagemen…" at bounding box center [349, 145] width 335 height 34
click at [182, 126] on input "a. Reclassify the cooperative as high power–high interest and revise the engage…" at bounding box center [182, 122] width 0 height 7
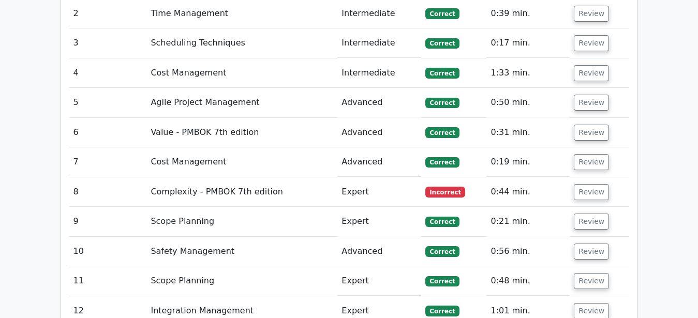
scroll to position [1530, 0]
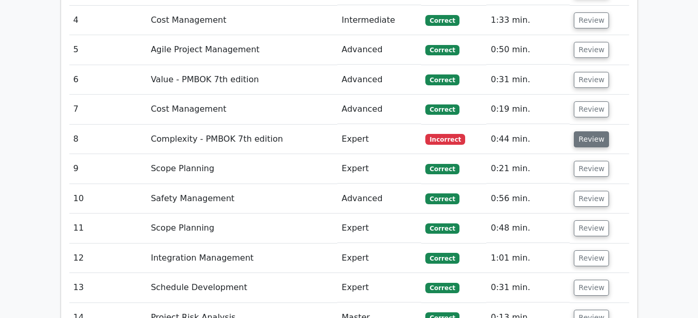
click at [603, 131] on button "Review" at bounding box center [591, 139] width 35 height 16
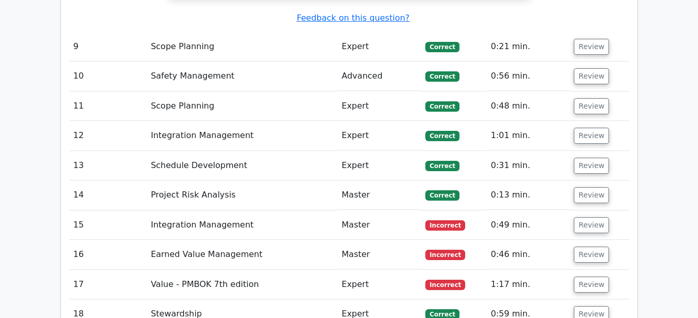
scroll to position [2321, 0]
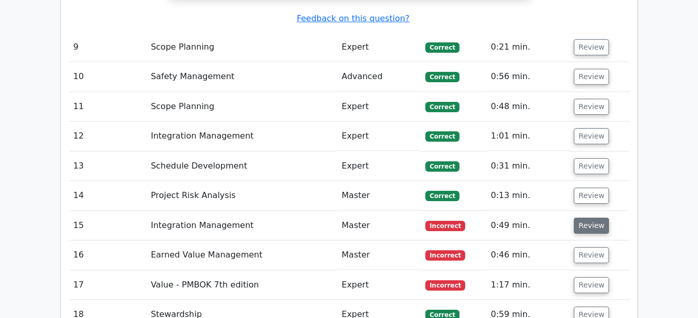
click at [577, 218] on button "Review" at bounding box center [591, 226] width 35 height 16
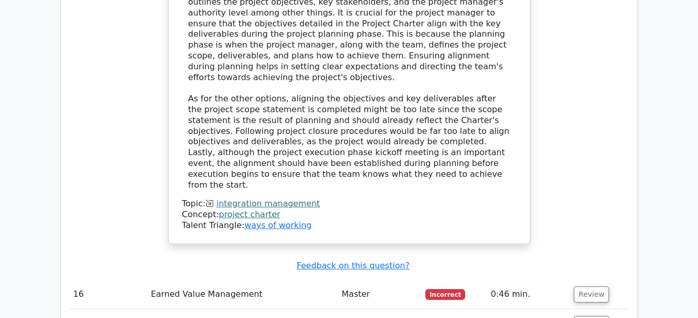
scroll to position [2849, 0]
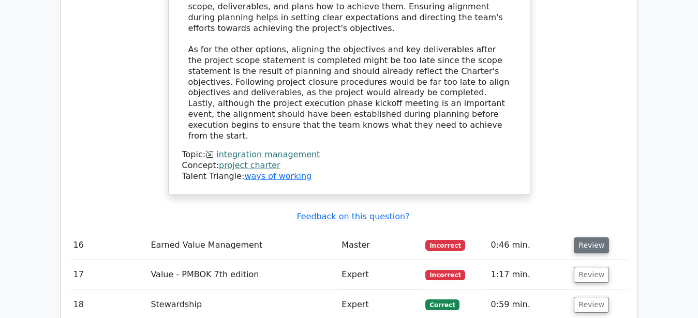
click at [592, 237] on button "Review" at bounding box center [591, 245] width 35 height 16
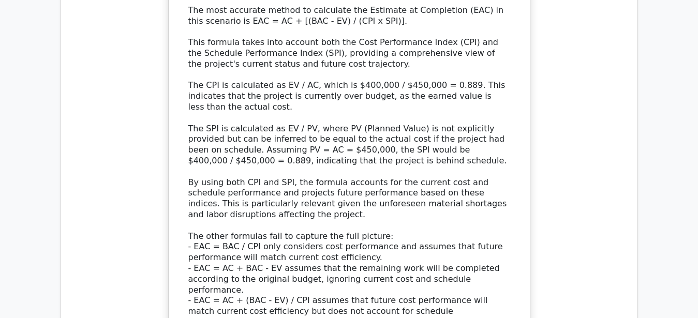
scroll to position [3746, 0]
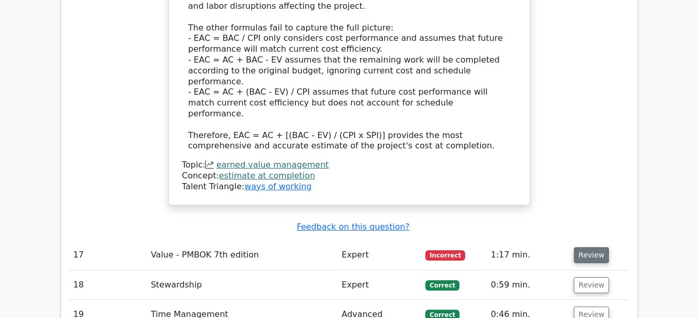
click at [584, 247] on button "Review" at bounding box center [591, 255] width 35 height 16
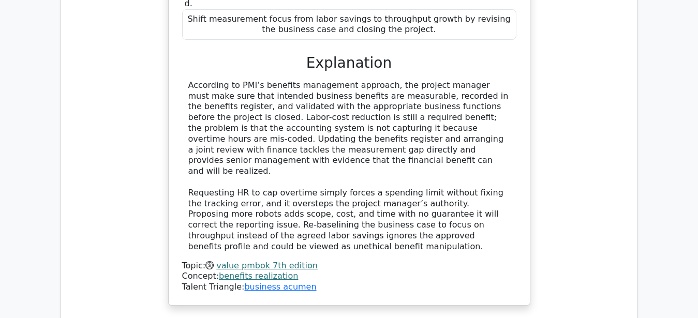
scroll to position [4417, 0]
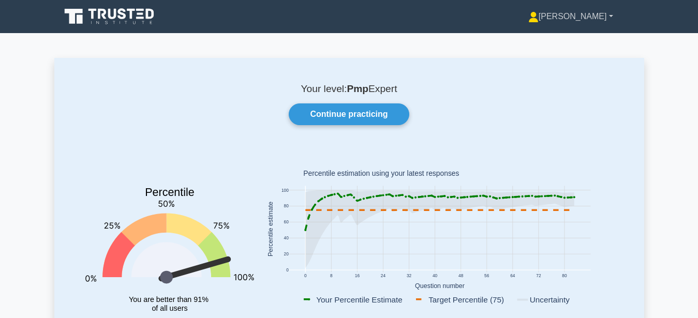
click at [585, 20] on link "[PERSON_NAME]" at bounding box center [570, 16] width 134 height 21
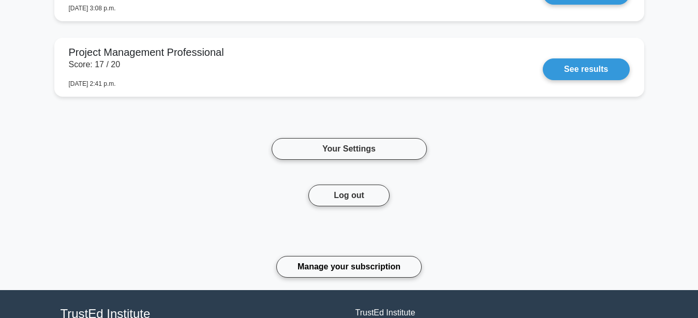
scroll to position [950, 0]
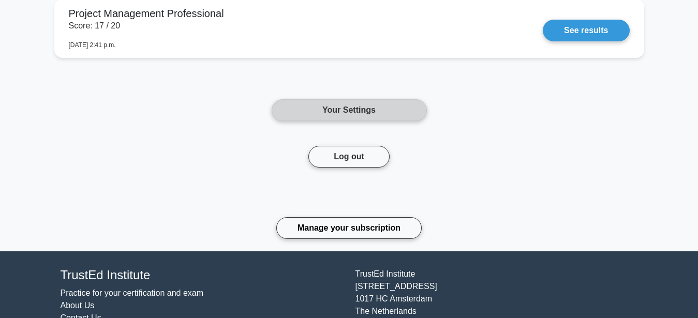
click at [356, 116] on link "Your Settings" at bounding box center [349, 110] width 155 height 22
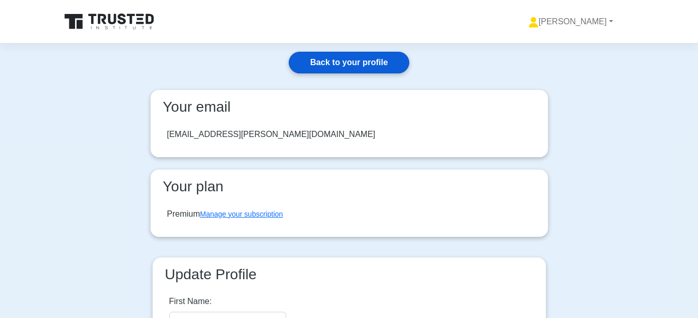
click at [365, 61] on link "Back to your profile" at bounding box center [349, 63] width 120 height 22
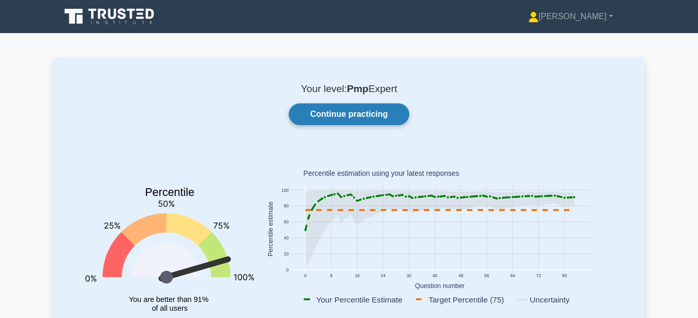
click at [365, 117] on link "Continue practicing" at bounding box center [349, 114] width 120 height 22
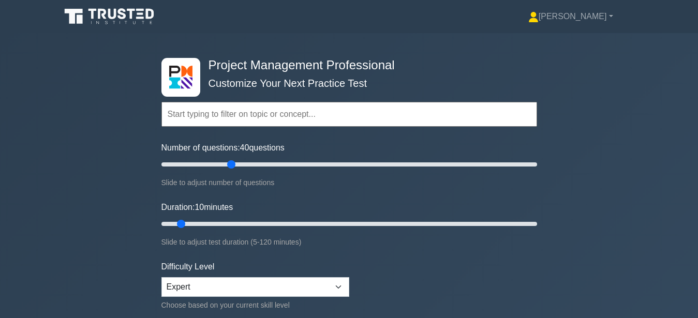
drag, startPoint x: 203, startPoint y: 159, endPoint x: 233, endPoint y: 159, distance: 30.0
type input "40"
click at [233, 159] on input "Number of questions: 40 questions" at bounding box center [348, 164] width 375 height 12
drag, startPoint x: 183, startPoint y: 222, endPoint x: 283, endPoint y: 222, distance: 99.8
type input "40"
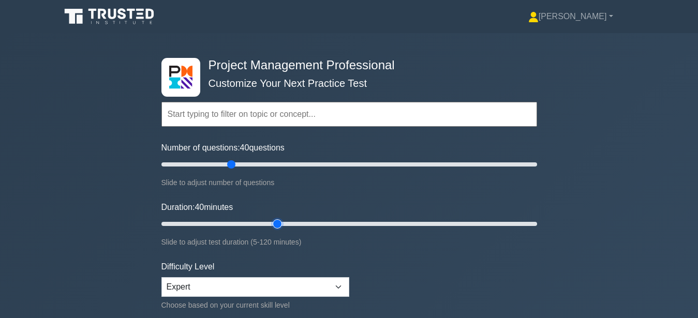
click at [283, 222] on input "Duration: 40 minutes" at bounding box center [348, 224] width 375 height 12
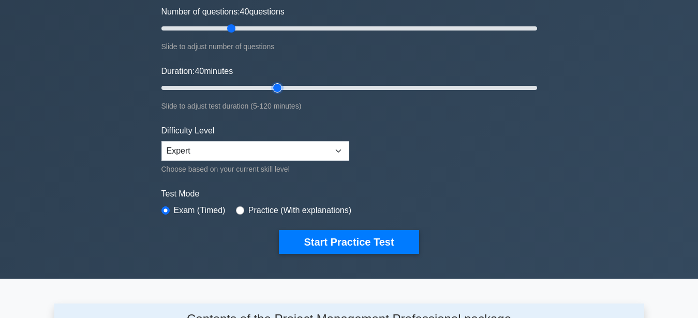
scroll to position [158, 0]
